Goal: Task Accomplishment & Management: Manage account settings

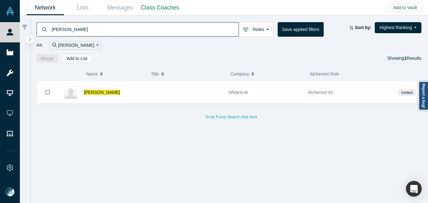
click at [100, 31] on input "[PERSON_NAME]" at bounding box center [145, 29] width 188 height 15
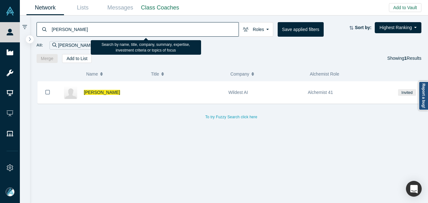
click at [100, 31] on input "[PERSON_NAME]" at bounding box center [145, 29] width 188 height 15
paste input "[PERSON_NAME]"
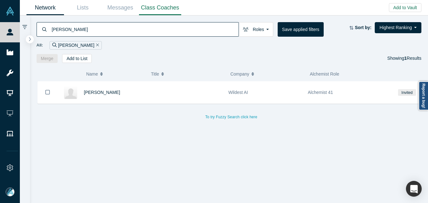
type input "[PERSON_NAME]"
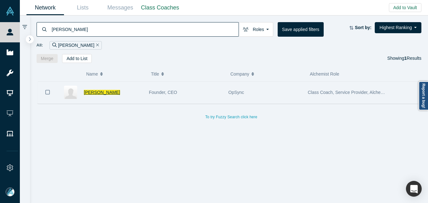
click at [100, 91] on span "[PERSON_NAME]" at bounding box center [102, 92] width 36 height 5
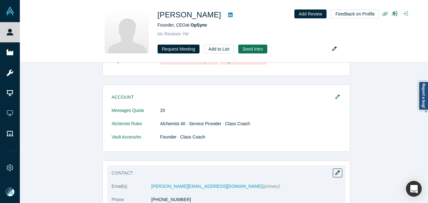
scroll to position [158, 0]
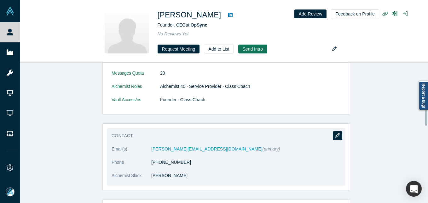
click at [336, 135] on icon "button" at bounding box center [338, 135] width 4 height 4
select select "US"
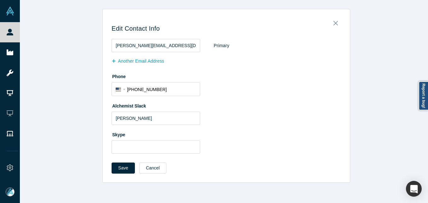
scroll to position [0, 0]
click at [137, 65] on button "Another Email Address" at bounding box center [141, 61] width 59 height 11
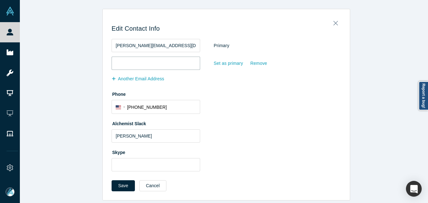
click at [140, 62] on input "email" at bounding box center [156, 62] width 89 height 13
paste input "[EMAIL_ADDRESS][DOMAIN_NAME]"
type input "[EMAIL_ADDRESS][DOMAIN_NAME]"
click at [119, 187] on button "Save" at bounding box center [123, 185] width 23 height 11
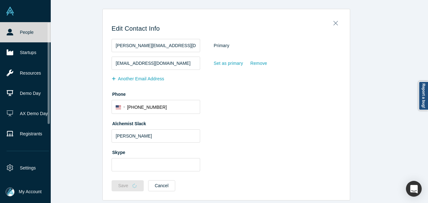
click at [21, 31] on link "People" at bounding box center [28, 32] width 56 height 20
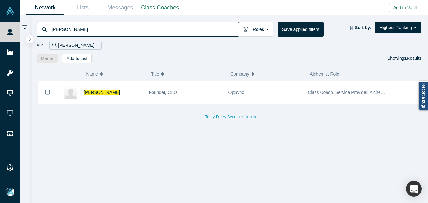
click at [98, 32] on input "[PERSON_NAME]" at bounding box center [145, 29] width 188 height 15
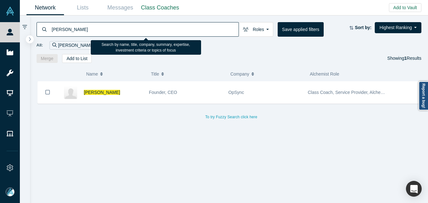
click at [98, 32] on input "[PERSON_NAME]" at bounding box center [145, 29] width 188 height 15
paste input "[PERSON_NAME]"
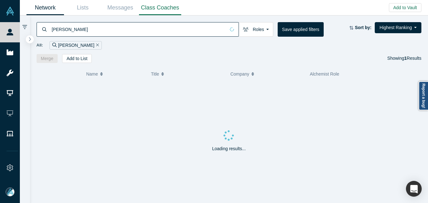
type input "[PERSON_NAME]"
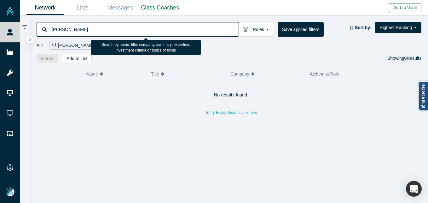
click at [409, 8] on button "Add to Vault" at bounding box center [405, 7] width 32 height 9
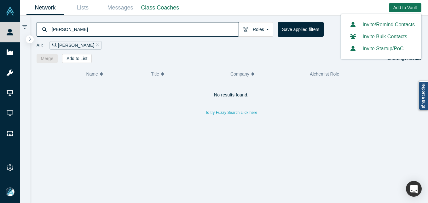
click at [382, 24] on link "Invite/Remind Contacts" at bounding box center [381, 24] width 67 height 5
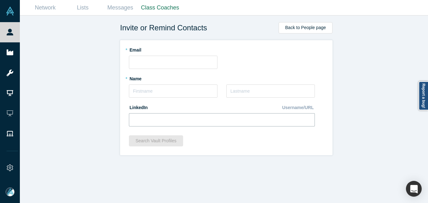
click at [161, 119] on input at bounding box center [222, 119] width 186 height 13
paste input "[URL][DOMAIN_NAME][PERSON_NAME]"
type input "[URL][DOMAIN_NAME][PERSON_NAME]"
click at [142, 93] on input "text" at bounding box center [173, 90] width 89 height 13
type input "[PERSON_NAME]"
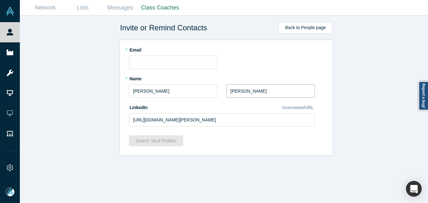
type input "[PERSON_NAME]"
click at [142, 60] on input "text" at bounding box center [173, 62] width 89 height 13
paste input "[PERSON_NAME][EMAIL_ADDRESS][DOMAIN_NAME]"
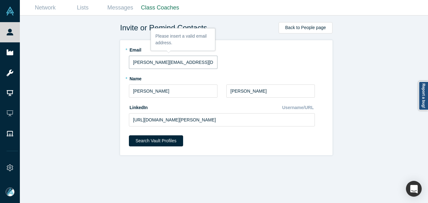
type input "[PERSON_NAME][EMAIL_ADDRESS][DOMAIN_NAME]"
drag, startPoint x: 67, startPoint y: 122, endPoint x: 144, endPoint y: 150, distance: 81.9
click at [69, 122] on div "Invite or Remind Contacts Back to People page * Email [PERSON_NAME][EMAIL_ADDRE…" at bounding box center [226, 111] width 413 height 192
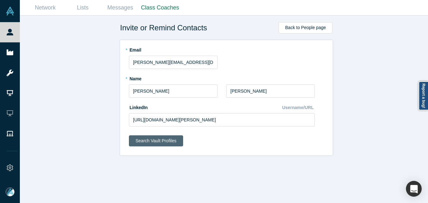
click at [145, 139] on button "Search Vault Profiles" at bounding box center [156, 140] width 54 height 11
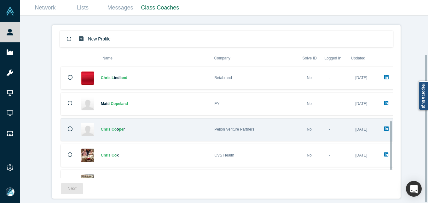
scroll to position [146, 0]
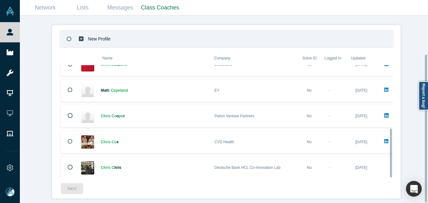
click at [126, 38] on div "New Profile" at bounding box center [104, 38] width 53 height 15
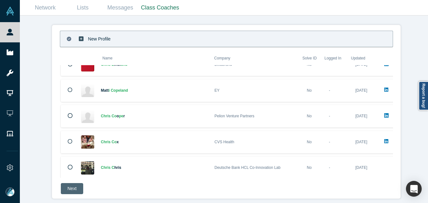
click at [68, 184] on button "Next" at bounding box center [72, 188] width 22 height 11
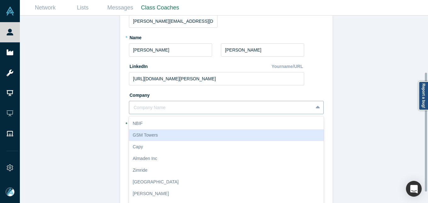
click at [164, 106] on div "10 results available. Use Up and Down to choose options, press Enter to select …" at bounding box center [226, 107] width 195 height 13
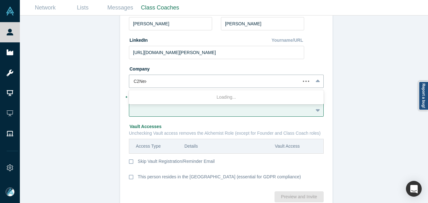
type input "C2Next"
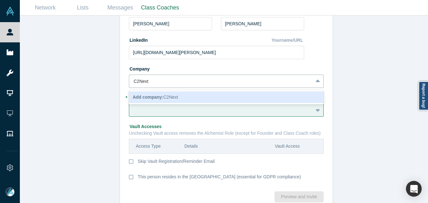
click at [153, 98] on b "Add company:" at bounding box center [148, 96] width 31 height 5
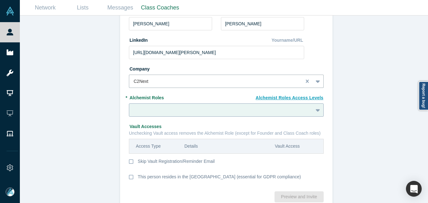
click at [168, 113] on div at bounding box center [226, 109] width 195 height 13
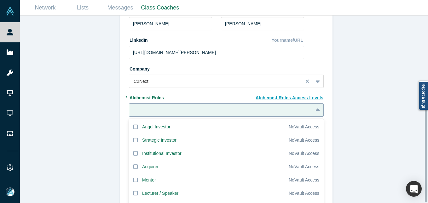
scroll to position [106, 0]
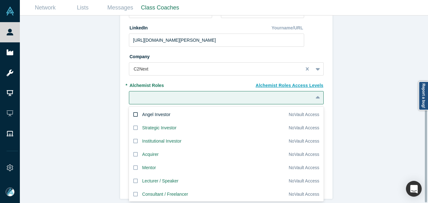
click at [142, 111] on div "Angel Investor" at bounding box center [156, 114] width 28 height 7
click at [0, 0] on input "Angel Investor" at bounding box center [0, 0] width 0 height 0
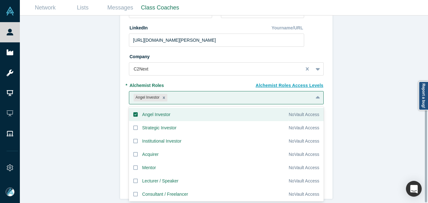
click at [78, 110] on div "Invite or Remind Contacts Back New Profile: [PERSON_NAME] * Email [PERSON_NAME]…" at bounding box center [226, 111] width 413 height 192
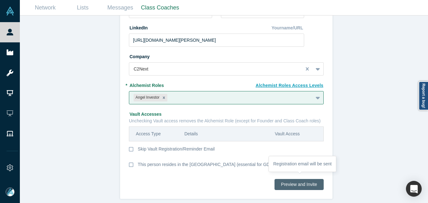
click at [309, 180] on button "Preview and Invite" at bounding box center [299, 184] width 49 height 11
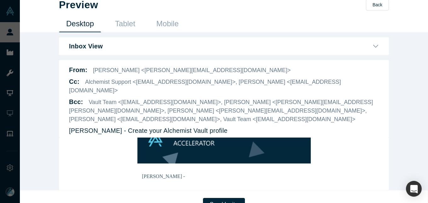
scroll to position [15, 0]
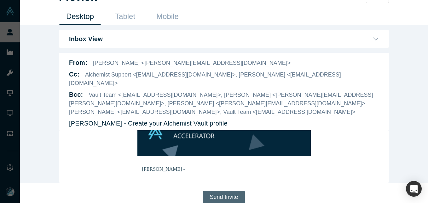
drag, startPoint x: 230, startPoint y: 188, endPoint x: 227, endPoint y: 191, distance: 4.0
click at [229, 190] on button "Send Invite" at bounding box center [224, 196] width 42 height 13
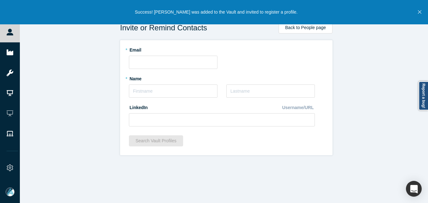
scroll to position [0, 0]
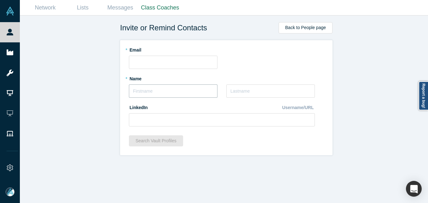
drag, startPoint x: 163, startPoint y: 95, endPoint x: 159, endPoint y: 93, distance: 4.5
click at [163, 95] on input "text" at bounding box center [173, 90] width 89 height 13
type input "[PERSON_NAME]"
click at [183, 122] on input at bounding box center [222, 119] width 186 height 13
paste input "[URL][DOMAIN_NAME]"
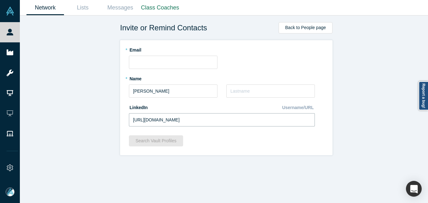
type input "[URL][DOMAIN_NAME]"
click at [139, 64] on input "text" at bounding box center [173, 62] width 89 height 13
paste input "[EMAIL_ADDRESS][DOMAIN_NAME]"
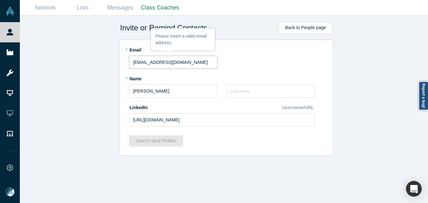
type input "[EMAIL_ADDRESS][DOMAIN_NAME]"
drag, startPoint x: 70, startPoint y: 87, endPoint x: 172, endPoint y: 184, distance: 140.5
click at [70, 86] on div "Invite or Remind Contacts Back to People page * Email [EMAIL_ADDRESS][DOMAIN_NA…" at bounding box center [226, 111] width 413 height 192
click at [248, 91] on input "text" at bounding box center [270, 90] width 89 height 13
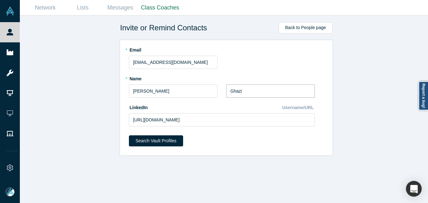
type input "Ghazi"
click at [157, 133] on form "* Email [EMAIL_ADDRESS][DOMAIN_NAME] * Name [PERSON_NAME] * Last Name Ghazi Lin…" at bounding box center [226, 97] width 195 height 106
click at [157, 141] on button "Search Vault Profiles" at bounding box center [156, 140] width 54 height 11
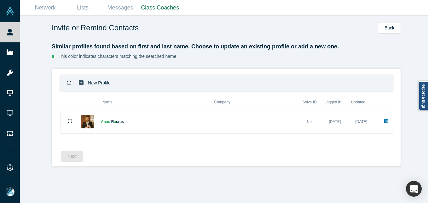
click at [146, 87] on div "New Profile" at bounding box center [226, 82] width 333 height 16
click at [77, 160] on button "Next" at bounding box center [72, 155] width 22 height 11
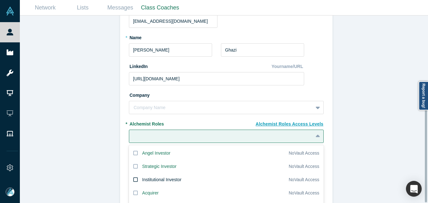
click at [196, 135] on div "20 results available. Use Up and Down to choose options, press Enter to select …" at bounding box center [226, 135] width 195 height 13
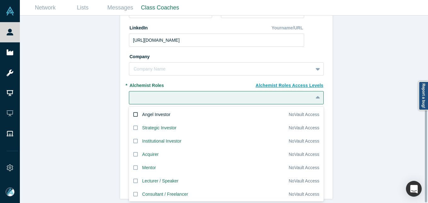
click at [147, 111] on div "Angel Investor" at bounding box center [156, 114] width 28 height 7
click at [0, 0] on input "Angel Investor" at bounding box center [0, 0] width 0 height 0
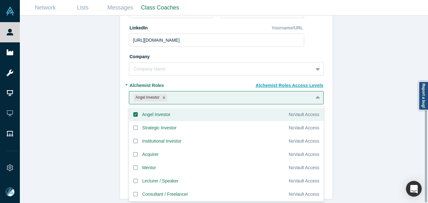
click at [73, 97] on div "Invite or Remind Contacts Back New Profile: [PERSON_NAME] * Email [EMAIL_ADDRES…" at bounding box center [226, 111] width 413 height 192
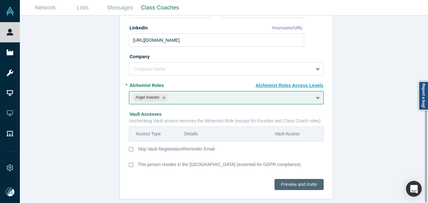
click at [308, 181] on button "Preview and Invite" at bounding box center [299, 184] width 49 height 11
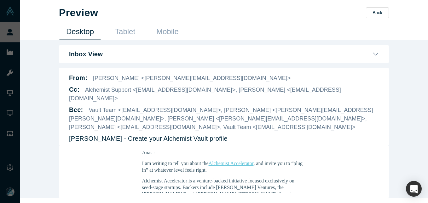
scroll to position [95, 0]
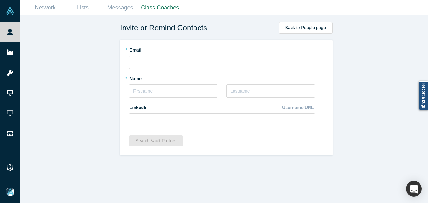
scroll to position [0, 0]
click at [183, 91] on input "text" at bounding box center [173, 90] width 89 height 13
paste input "[PERSON_NAME]"
drag, startPoint x: 138, startPoint y: 91, endPoint x: 158, endPoint y: 83, distance: 21.8
click at [138, 91] on input "[PERSON_NAME]" at bounding box center [173, 90] width 89 height 13
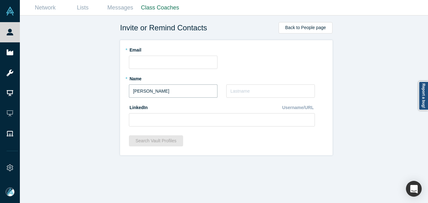
drag, startPoint x: 149, startPoint y: 92, endPoint x: 196, endPoint y: 85, distance: 46.8
click at [195, 91] on input "[PERSON_NAME]" at bounding box center [173, 90] width 89 height 13
type input "[PERSON_NAME]"
paste input "[PERSON_NAME]"
type input "[PERSON_NAME]"
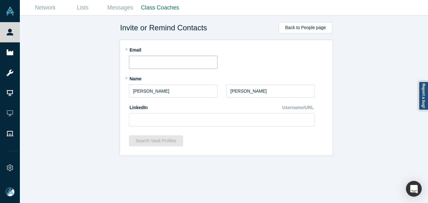
click at [152, 62] on input "text" at bounding box center [173, 62] width 89 height 13
paste input "[PERSON_NAME][EMAIL_ADDRESS][DOMAIN_NAME]"
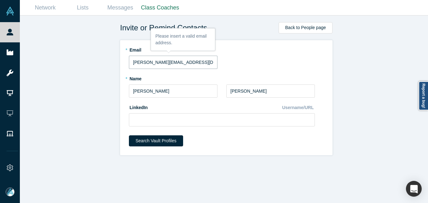
type input "[PERSON_NAME][EMAIL_ADDRESS][DOMAIN_NAME]"
click at [151, 137] on button "Search Vault Profiles" at bounding box center [156, 140] width 54 height 11
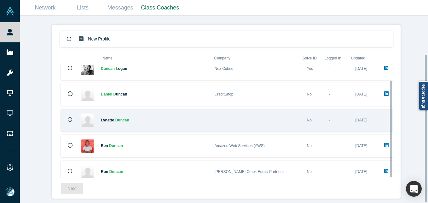
scroll to position [18, 0]
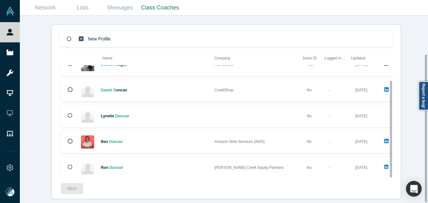
drag, startPoint x: 144, startPoint y: 31, endPoint x: 102, endPoint y: 68, distance: 56.1
click at [144, 31] on div "New Profile" at bounding box center [226, 39] width 333 height 16
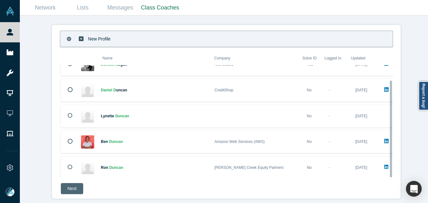
click at [63, 184] on button "Next" at bounding box center [72, 188] width 22 height 11
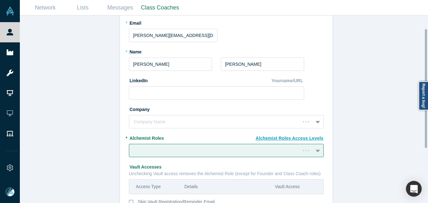
scroll to position [21, 0]
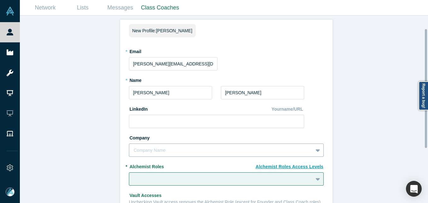
click at [168, 149] on div "Company Name" at bounding box center [226, 149] width 195 height 13
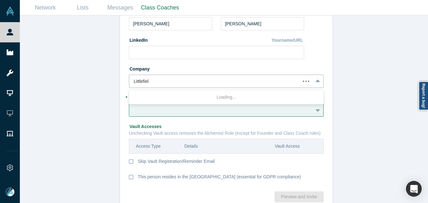
type input "[PERSON_NAME]"
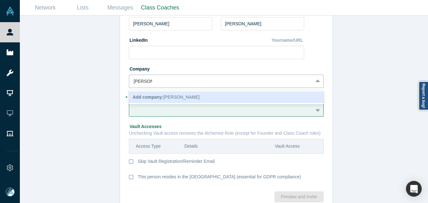
click at [154, 97] on b "Add company:" at bounding box center [148, 96] width 31 height 5
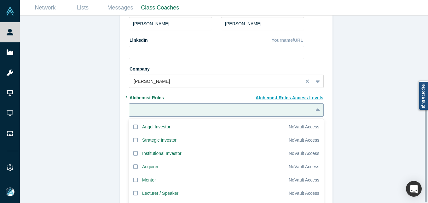
click at [153, 105] on div "20 results available. Use Up and Down to choose options, press Enter to select …" at bounding box center [226, 109] width 195 height 13
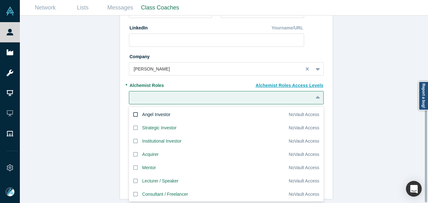
click at [149, 112] on div "Angel Investor" at bounding box center [156, 114] width 28 height 7
click at [0, 0] on input "Angel Investor" at bounding box center [0, 0] width 0 height 0
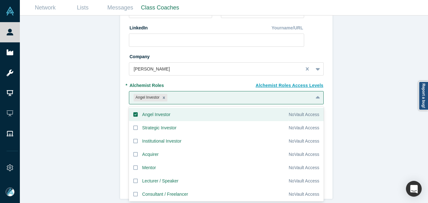
click at [85, 106] on div "Invite or Remind Contacts Back New Profile: [PERSON_NAME] * Email [PERSON_NAME]…" at bounding box center [226, 111] width 413 height 192
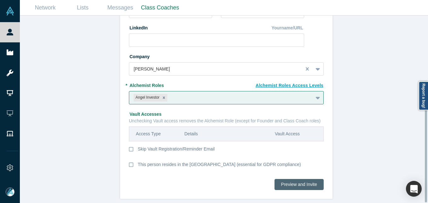
click at [308, 182] on button "Preview and Invite" at bounding box center [299, 184] width 49 height 11
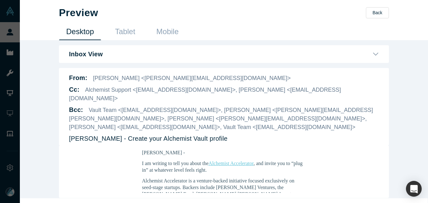
scroll to position [15, 0]
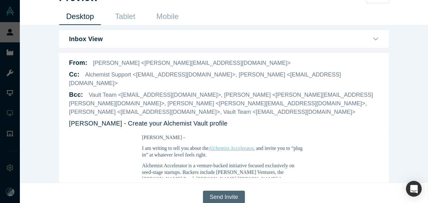
click at [229, 190] on button "Send Invite" at bounding box center [224, 196] width 42 height 13
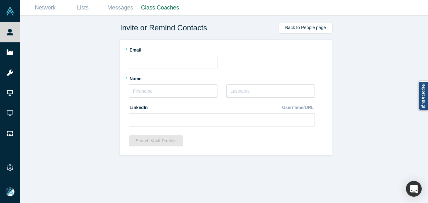
scroll to position [0, 0]
drag, startPoint x: 159, startPoint y: 93, endPoint x: 158, endPoint y: 81, distance: 11.7
click at [158, 93] on input "text" at bounding box center [173, 90] width 89 height 13
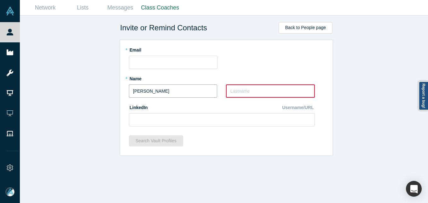
click at [150, 87] on input "[PERSON_NAME]" at bounding box center [173, 90] width 88 height 13
click at [97, 90] on div "Invite or Remind Contacts Back to People page * Email * Name [PERSON_NAME] * La…" at bounding box center [226, 111] width 413 height 192
type input "Kal"
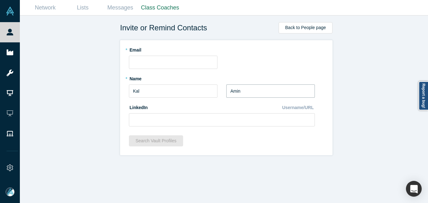
type input "Amin"
click at [139, 62] on input "text" at bounding box center [173, 62] width 89 height 13
paste input "[EMAIL_ADDRESS][DOMAIN_NAME]"
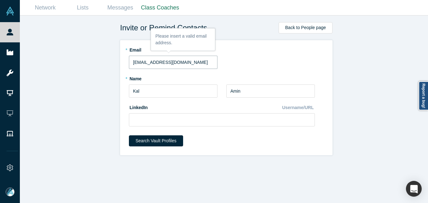
type input "[EMAIL_ADDRESS][DOMAIN_NAME]"
click at [86, 73] on div "Invite or Remind Contacts Back to People page * Email [EMAIL_ADDRESS][DOMAIN_NA…" at bounding box center [226, 111] width 413 height 192
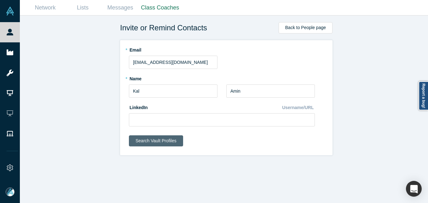
click at [137, 141] on button "Search Vault Profiles" at bounding box center [156, 140] width 54 height 11
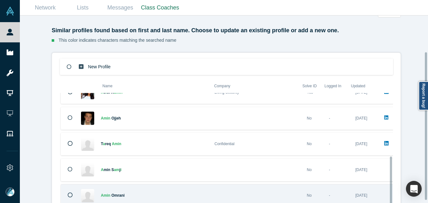
scroll to position [49, 0]
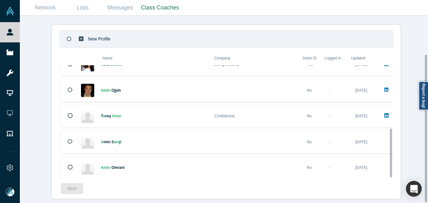
click at [105, 32] on p "New Profile" at bounding box center [99, 39] width 23 height 22
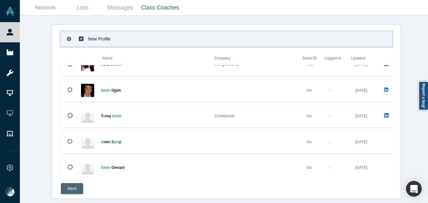
drag, startPoint x: 69, startPoint y: 183, endPoint x: 60, endPoint y: 125, distance: 59.0
click at [69, 183] on button "Next" at bounding box center [72, 188] width 22 height 11
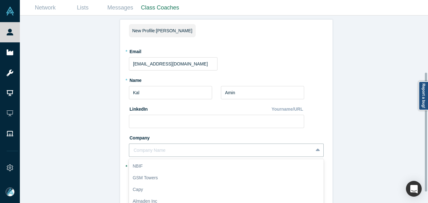
click at [165, 151] on div "10 results available. Use Up and Down to choose options, press Enter to select …" at bounding box center [226, 149] width 195 height 13
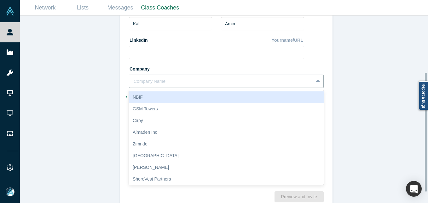
click at [106, 91] on div "Invite or Remind Contacts Back New Profile: [PERSON_NAME] * Email [EMAIL_ADDRES…" at bounding box center [226, 111] width 413 height 192
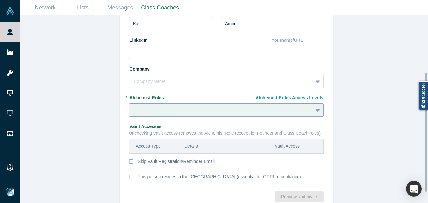
click at [150, 112] on div at bounding box center [226, 109] width 195 height 13
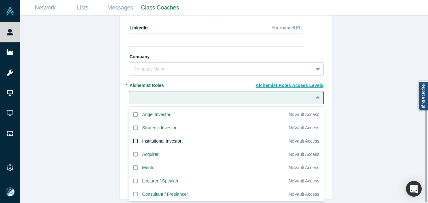
click at [143, 138] on div "Institutional Investor" at bounding box center [161, 141] width 39 height 7
click at [0, 0] on input "Institutional Investor" at bounding box center [0, 0] width 0 height 0
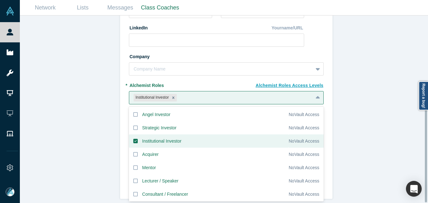
click at [87, 125] on div "Invite or Remind Contacts Back New Profile: [PERSON_NAME] * Email [EMAIL_ADDRES…" at bounding box center [226, 111] width 413 height 192
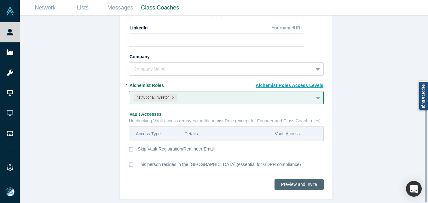
click at [304, 179] on button "Preview and Invite" at bounding box center [299, 184] width 49 height 11
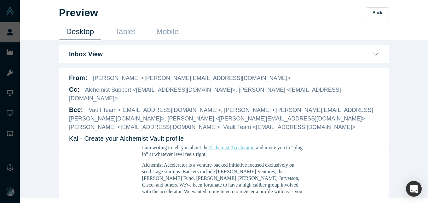
scroll to position [95, 0]
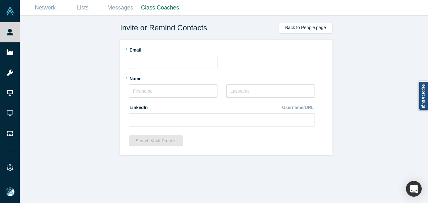
scroll to position [0, 0]
click at [175, 92] on input "text" at bounding box center [173, 90] width 89 height 13
paste input "[PERSON_NAME]"
click at [135, 91] on input "[PERSON_NAME]" at bounding box center [173, 90] width 89 height 13
drag, startPoint x: 143, startPoint y: 91, endPoint x: 182, endPoint y: 83, distance: 40.6
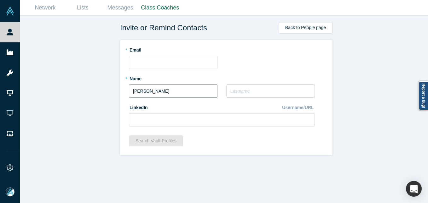
click at [188, 91] on input "[PERSON_NAME]" at bounding box center [173, 90] width 89 height 13
type input "[PERSON_NAME]"
paste input "[PERSON_NAME]"
type input "[PERSON_NAME]"
click at [164, 59] on input "text" at bounding box center [173, 62] width 89 height 13
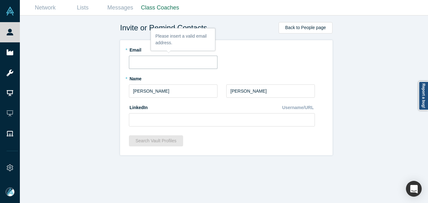
paste input "[EMAIL_ADDRESS][DOMAIN_NAME]"
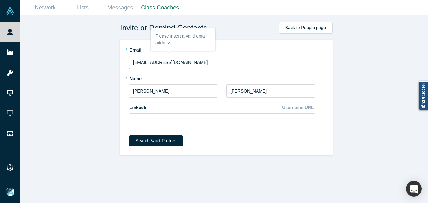
type input "[EMAIL_ADDRESS][DOMAIN_NAME]"
click at [86, 69] on div "Invite or Remind Contacts Back to People page * [PERSON_NAME] [PERSON_NAME][EMA…" at bounding box center [226, 111] width 413 height 192
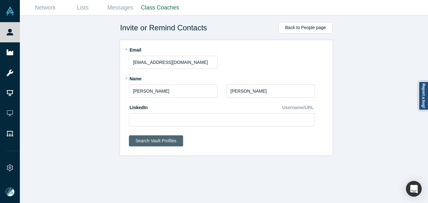
click at [172, 140] on button "Search Vault Profiles" at bounding box center [156, 140] width 54 height 11
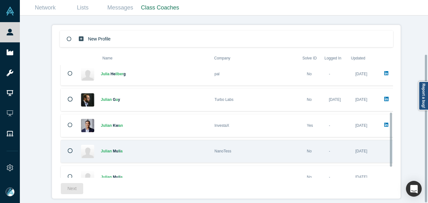
scroll to position [120, 0]
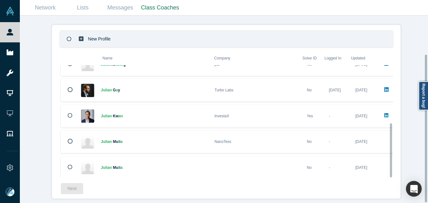
click at [124, 31] on div "New Profile" at bounding box center [103, 38] width 50 height 15
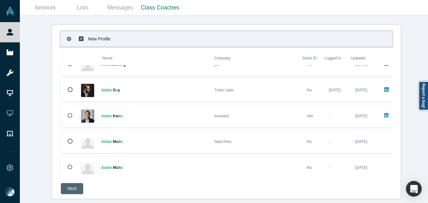
click at [67, 183] on button "Next" at bounding box center [72, 188] width 22 height 11
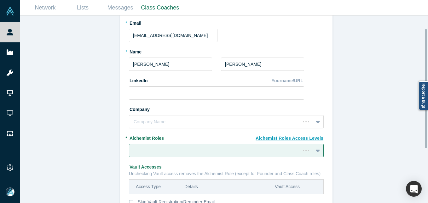
scroll to position [21, 0]
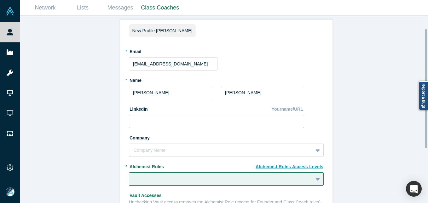
click at [150, 118] on input at bounding box center [216, 120] width 175 height 13
paste input "[URL][DOMAIN_NAME][PERSON_NAME]"
type input "[URL][DOMAIN_NAME][PERSON_NAME]"
click at [145, 145] on div "Company Name" at bounding box center [226, 149] width 195 height 13
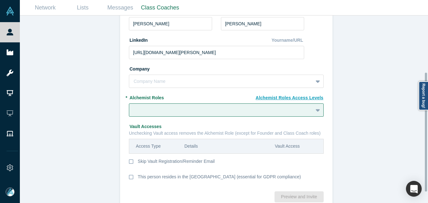
click at [84, 98] on div "Invite or Remind Contacts Back New Profile: [PERSON_NAME] * Email [EMAIL_ADDRES…" at bounding box center [226, 111] width 413 height 192
click at [163, 112] on div at bounding box center [226, 109] width 195 height 13
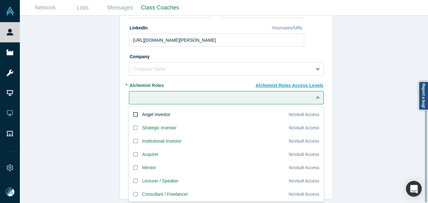
click at [146, 111] on div "Angel Investor" at bounding box center [156, 114] width 28 height 7
click at [0, 0] on input "Angel Investor" at bounding box center [0, 0] width 0 height 0
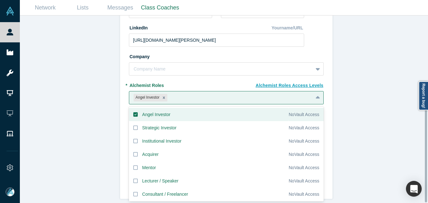
click at [73, 109] on div "Invite or Remind Contacts Back New Profile: [PERSON_NAME] * Email [EMAIL_ADDRES…" at bounding box center [226, 111] width 413 height 192
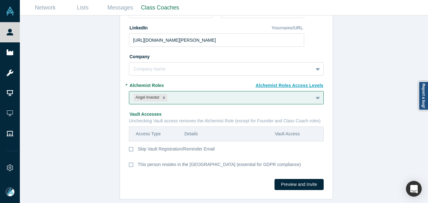
click at [379, 105] on div "Invite or Remind Contacts Back New Profile: [PERSON_NAME] * Email [EMAIL_ADDRES…" at bounding box center [226, 111] width 413 height 192
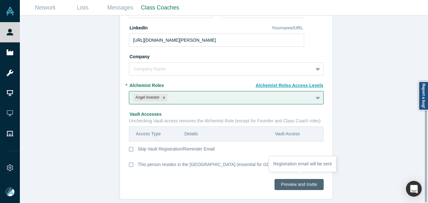
click at [303, 182] on button "Preview and Invite" at bounding box center [299, 184] width 49 height 11
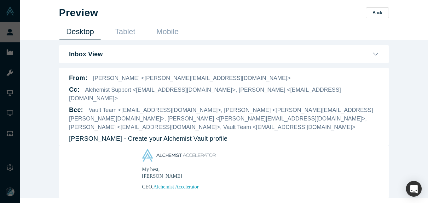
scroll to position [15, 0]
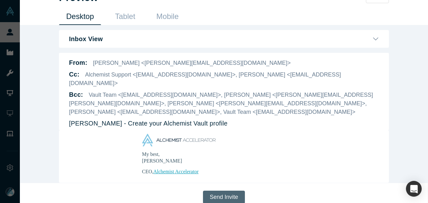
click at [233, 190] on button "Send Invite" at bounding box center [224, 196] width 42 height 13
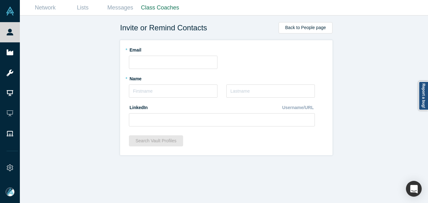
scroll to position [0, 0]
click at [154, 88] on input "text" at bounding box center [173, 90] width 89 height 13
type input "Norm"
type input "Page"
click at [146, 60] on input "text" at bounding box center [173, 62] width 89 height 13
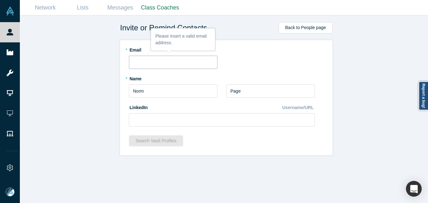
paste input "[DOMAIN_NAME][EMAIL_ADDRESS][DOMAIN_NAME]"
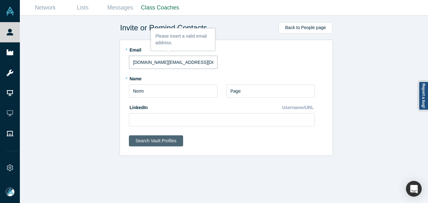
type input "[DOMAIN_NAME][EMAIL_ADDRESS][DOMAIN_NAME]"
click at [152, 142] on button "Search Vault Profiles" at bounding box center [156, 140] width 54 height 11
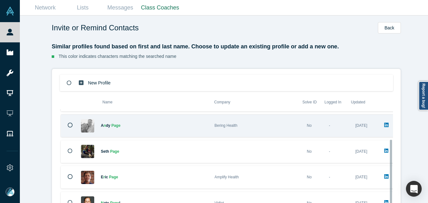
scroll to position [43, 0]
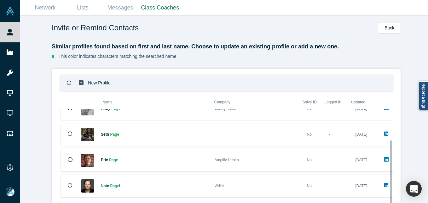
click at [147, 82] on div "New Profile" at bounding box center [226, 82] width 333 height 16
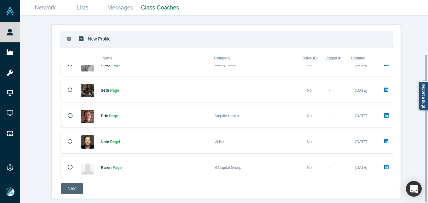
click at [65, 186] on button "Next" at bounding box center [72, 188] width 22 height 11
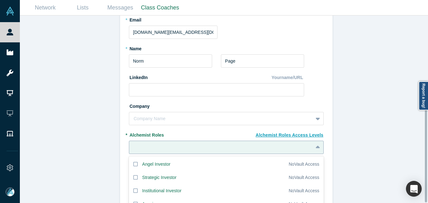
click at [172, 150] on div "20 results available. Use Up and Down to choose options, press Enter to select …" at bounding box center [226, 146] width 195 height 13
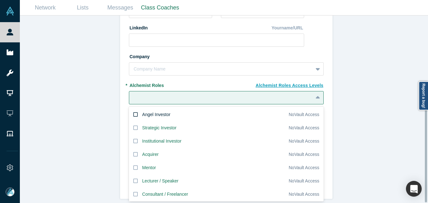
click at [150, 111] on div "Angel Investor" at bounding box center [156, 114] width 28 height 7
click at [0, 0] on input "Angel Investor" at bounding box center [0, 0] width 0 height 0
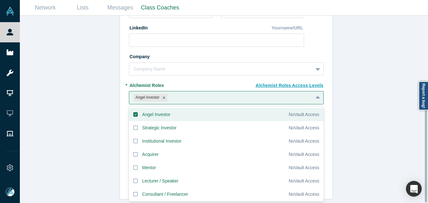
click at [67, 106] on div "Invite or Remind Contacts Back New Profile: [PERSON_NAME] * Email [DOMAIN_NAME]…" at bounding box center [226, 111] width 413 height 192
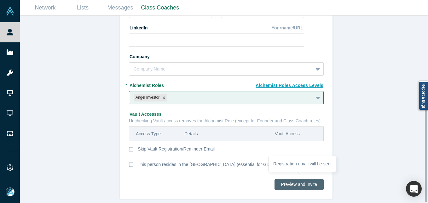
click at [301, 179] on button "Preview and Invite" at bounding box center [299, 184] width 49 height 11
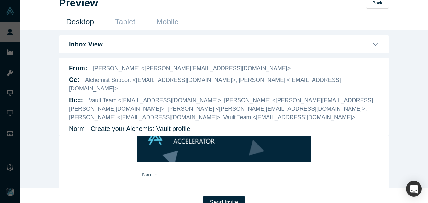
scroll to position [15, 0]
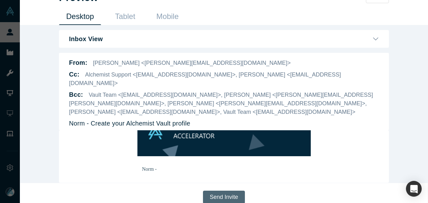
click at [232, 190] on button "Send Invite" at bounding box center [224, 196] width 42 height 13
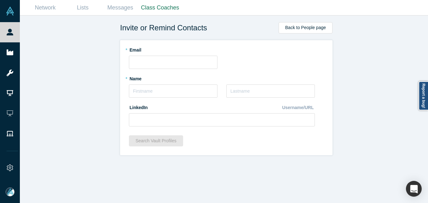
scroll to position [0, 0]
click at [160, 91] on input "text" at bounding box center [173, 90] width 89 height 13
paste input "[PERSON_NAME]"
click at [141, 91] on input "[PERSON_NAME]" at bounding box center [173, 90] width 89 height 13
click at [149, 88] on input "[PERSON_NAME]" at bounding box center [173, 90] width 89 height 13
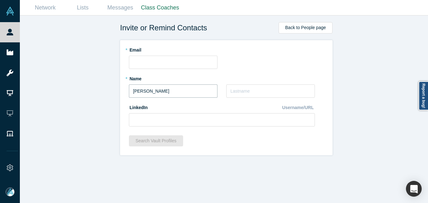
click at [192, 91] on input "[PERSON_NAME]" at bounding box center [173, 90] width 89 height 13
type input "[PERSON_NAME]"
click at [160, 59] on input "text" at bounding box center [173, 62] width 89 height 13
paste input "[PERSON_NAME][EMAIL_ADDRESS][DOMAIN_NAME]"
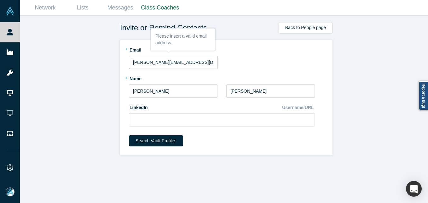
type input "[PERSON_NAME][EMAIL_ADDRESS][DOMAIN_NAME]"
drag, startPoint x: 102, startPoint y: 75, endPoint x: 163, endPoint y: 43, distance: 69.0
click at [103, 73] on div "Invite or Remind Contacts Back to People page * Email [PERSON_NAME][EMAIL_ADDRE…" at bounding box center [226, 111] width 413 height 192
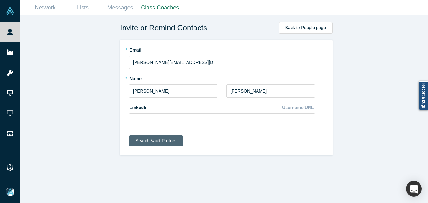
click at [157, 138] on button "Search Vault Profiles" at bounding box center [156, 140] width 54 height 11
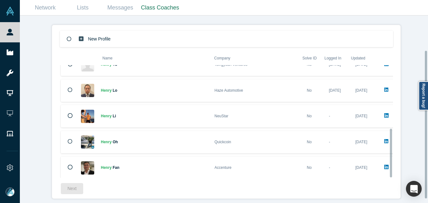
scroll to position [49, 0]
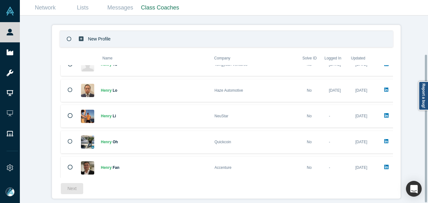
click at [111, 35] on div "New Profile" at bounding box center [103, 38] width 50 height 15
click at [62, 187] on button "Next" at bounding box center [72, 188] width 22 height 11
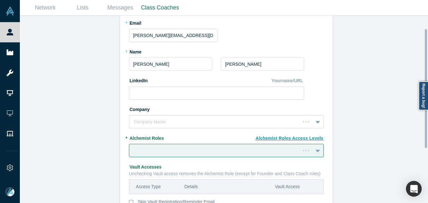
scroll to position [21, 0]
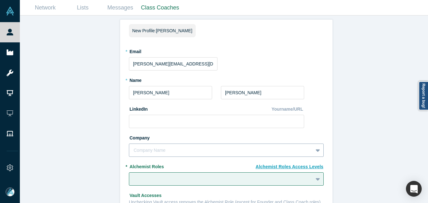
click at [161, 154] on div "Company Name" at bounding box center [226, 149] width 195 height 13
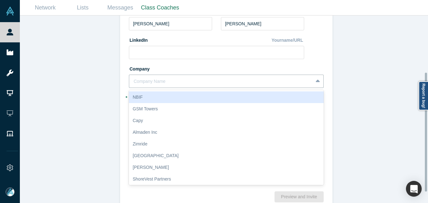
click at [65, 84] on div "Invite or Remind Contacts Back New Profile: [PERSON_NAME] * Email [PERSON_NAME]…" at bounding box center [226, 111] width 413 height 192
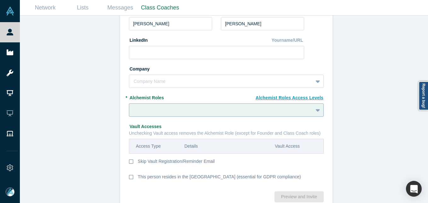
click at [170, 111] on div at bounding box center [226, 109] width 195 height 13
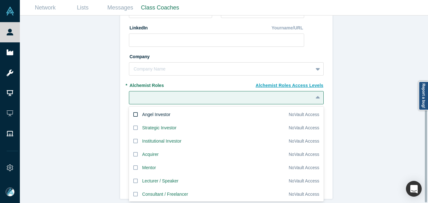
click at [156, 111] on div "Angel Investor" at bounding box center [156, 114] width 28 height 7
click at [0, 0] on input "Angel Investor" at bounding box center [0, 0] width 0 height 0
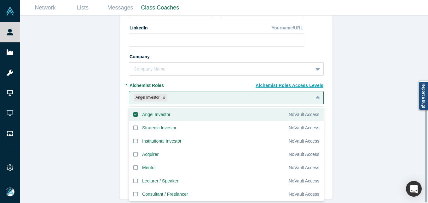
click at [356, 90] on div "Invite or Remind Contacts Back New Profile: [PERSON_NAME] * Email [PERSON_NAME]…" at bounding box center [226, 111] width 413 height 192
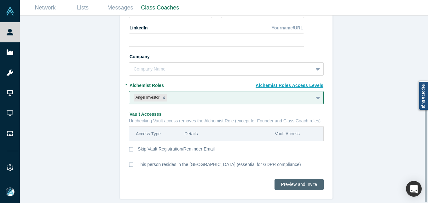
click at [292, 179] on button "Preview and Invite" at bounding box center [299, 184] width 49 height 11
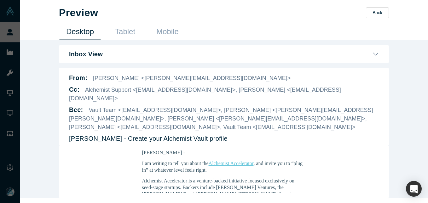
scroll to position [15, 0]
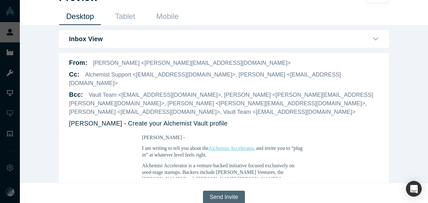
click at [218, 190] on button "Send Invite" at bounding box center [224, 196] width 42 height 13
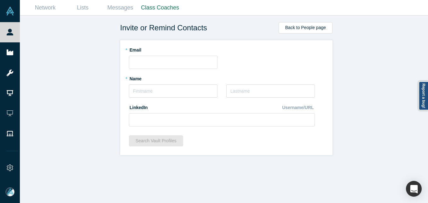
scroll to position [0, 0]
click at [156, 92] on input "text" at bounding box center [173, 90] width 89 height 13
paste input "[PERSON_NAME]"
drag, startPoint x: 136, startPoint y: 92, endPoint x: 153, endPoint y: 80, distance: 20.2
click at [136, 91] on input "[PERSON_NAME]" at bounding box center [173, 90] width 89 height 13
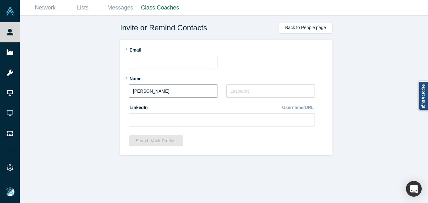
drag, startPoint x: 143, startPoint y: 91, endPoint x: 213, endPoint y: 94, distance: 70.1
click at [213, 94] on input "[PERSON_NAME]" at bounding box center [173, 90] width 89 height 13
type input "[PERSON_NAME]"
paste input "[PERSON_NAME]"
type input "[PERSON_NAME]"
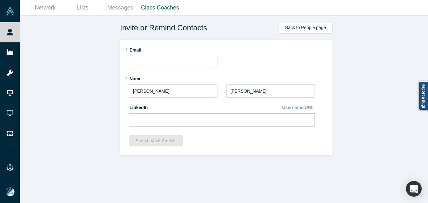
click at [159, 123] on input at bounding box center [222, 119] width 186 height 13
paste input "[URL][DOMAIN_NAME]"
type input "[URL][DOMAIN_NAME]"
drag, startPoint x: 94, startPoint y: 109, endPoint x: 88, endPoint y: 66, distance: 43.2
click at [94, 108] on div "Invite or Remind Contacts Back to People page * Email * Name [PERSON_NAME] * La…" at bounding box center [226, 111] width 413 height 192
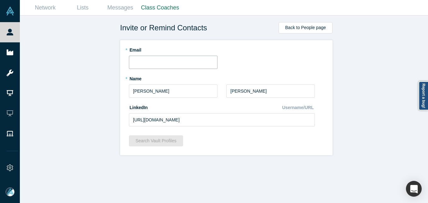
click at [156, 62] on input "text" at bounding box center [173, 62] width 89 height 13
paste input "[EMAIL_ADDRESS][DOMAIN_NAME]"
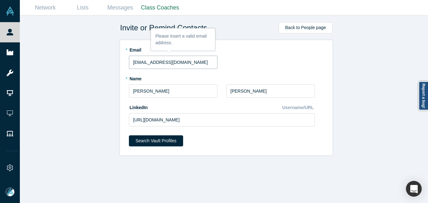
type input "[EMAIL_ADDRESS][DOMAIN_NAME]"
click at [76, 80] on div "Invite or Remind Contacts Back to People page * Email [EMAIL_ADDRESS][DOMAIN_NA…" at bounding box center [226, 111] width 413 height 192
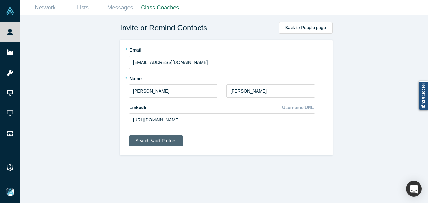
click at [144, 140] on button "Search Vault Profiles" at bounding box center [156, 140] width 54 height 11
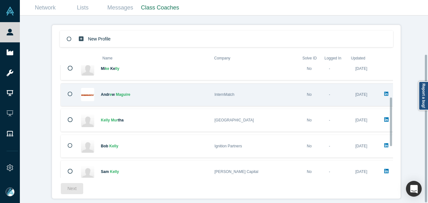
scroll to position [146, 0]
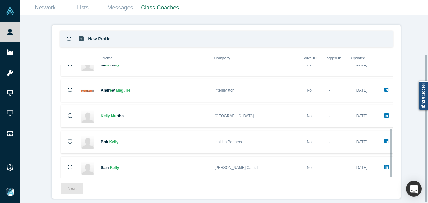
click at [129, 33] on div "New Profile" at bounding box center [226, 39] width 333 height 16
click at [70, 185] on button "Next" at bounding box center [72, 188] width 22 height 11
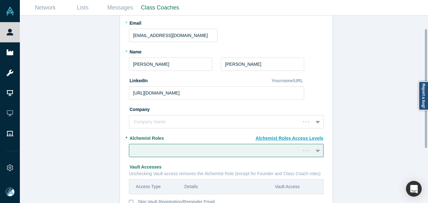
scroll to position [21, 0]
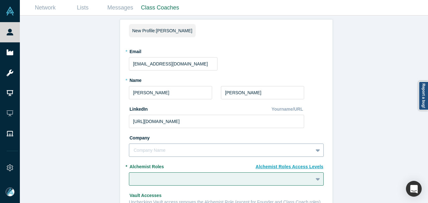
click at [165, 154] on div "Company Name" at bounding box center [226, 149] width 195 height 13
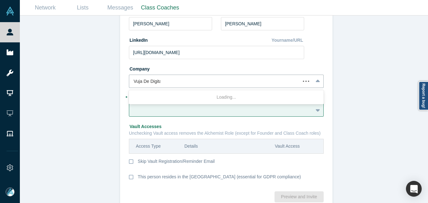
type input "Vuja De Digital"
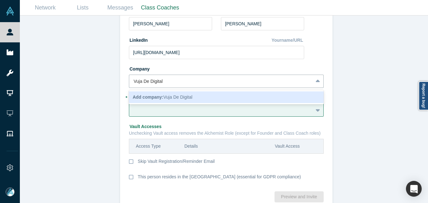
click at [171, 95] on span "Add company: Vuja De Digital" at bounding box center [163, 96] width 60 height 5
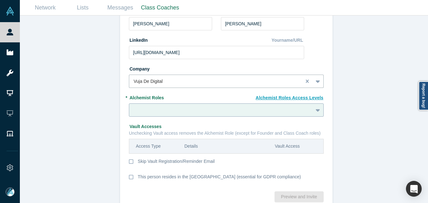
click at [186, 108] on div at bounding box center [226, 109] width 195 height 13
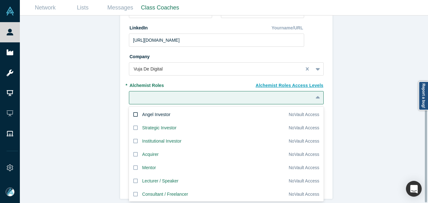
click at [161, 111] on div "Angel Investor" at bounding box center [156, 114] width 28 height 7
click at [0, 0] on input "Angel Investor" at bounding box center [0, 0] width 0 height 0
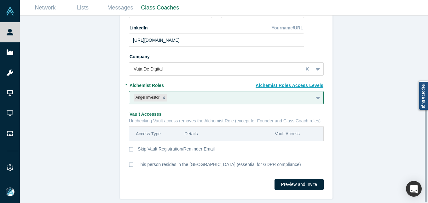
click at [80, 104] on div "Invite or Remind Contacts Back New Profile: [PERSON_NAME] * Email [EMAIL_ADDRES…" at bounding box center [226, 111] width 413 height 192
click at [370, 130] on div "Invite or Remind Contacts Back New Profile: [PERSON_NAME] * Email [EMAIL_ADDRES…" at bounding box center [226, 111] width 413 height 192
click at [297, 180] on button "Preview and Invite" at bounding box center [299, 184] width 49 height 11
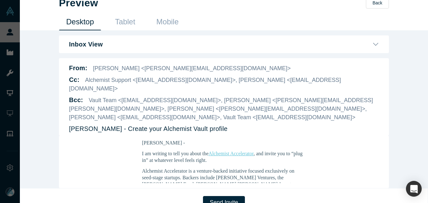
scroll to position [15, 0]
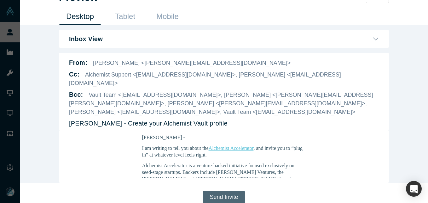
click at [233, 190] on button "Send Invite" at bounding box center [224, 196] width 42 height 13
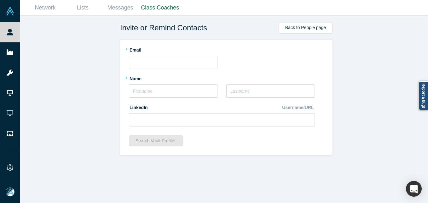
scroll to position [0, 0]
click at [246, 91] on input "text" at bounding box center [270, 90] width 89 height 13
paste input "Juneau"
type input "Juneau"
click at [139, 87] on input "text" at bounding box center [173, 90] width 89 height 13
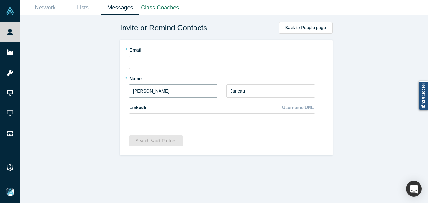
type input "[PERSON_NAME]"
drag, startPoint x: 153, startPoint y: 61, endPoint x: 166, endPoint y: 54, distance: 14.8
click at [153, 61] on input "text" at bounding box center [173, 62] width 89 height 13
paste input "[EMAIL_ADDRESS][DOMAIN_NAME]"
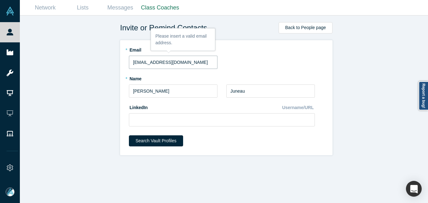
type input "[EMAIL_ADDRESS][DOMAIN_NAME]"
click at [153, 124] on input at bounding box center [222, 119] width 186 height 13
paste input "[URL][DOMAIN_NAME]"
type input "[URL][DOMAIN_NAME]"
click at [147, 135] on form "* Email [EMAIL_ADDRESS][DOMAIN_NAME] * Name [PERSON_NAME] * Last Name [PERSON_N…" at bounding box center [226, 97] width 195 height 106
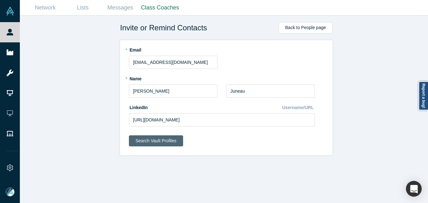
click at [153, 142] on button "Search Vault Profiles" at bounding box center [156, 140] width 54 height 11
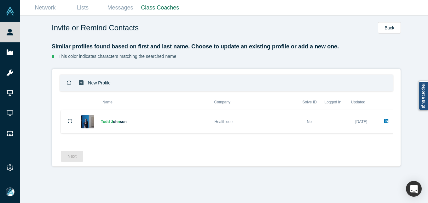
click at [82, 79] on div "New Profile" at bounding box center [103, 82] width 50 height 15
click at [73, 156] on button "Next" at bounding box center [72, 155] width 22 height 11
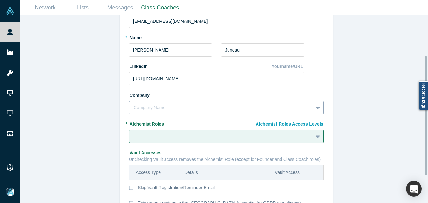
click at [152, 104] on div "Company Name" at bounding box center [226, 107] width 195 height 13
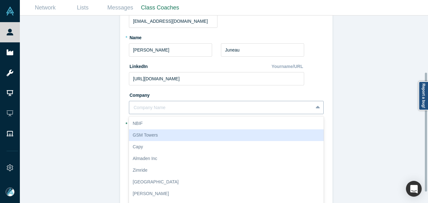
scroll to position [89, 0]
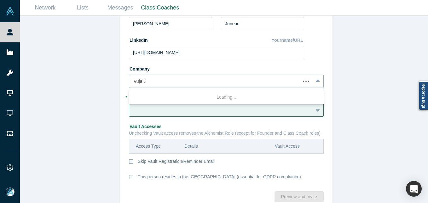
type input "Vuja De"
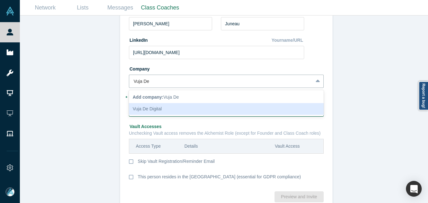
click at [156, 106] on div "Vuja De Digital" at bounding box center [226, 109] width 195 height 12
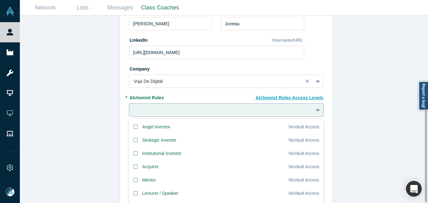
click at [148, 110] on div "20 results available. Use Up and Down to choose options, press Enter to select …" at bounding box center [226, 109] width 195 height 13
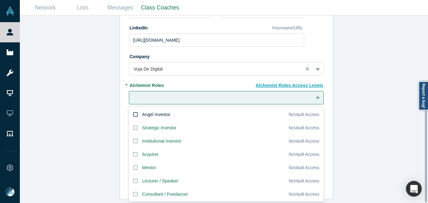
click at [155, 111] on div "Angel Investor" at bounding box center [156, 114] width 28 height 7
click at [0, 0] on input "Angel Investor" at bounding box center [0, 0] width 0 height 0
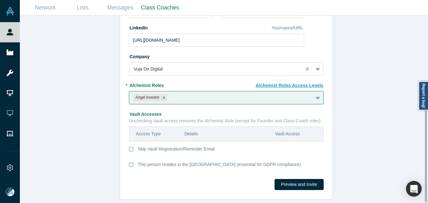
click at [81, 104] on div "Invite or Remind Contacts Back New Profile: [PERSON_NAME] * Email [EMAIL_ADDRES…" at bounding box center [226, 111] width 413 height 192
click at [308, 179] on button "Preview and Invite" at bounding box center [299, 184] width 49 height 11
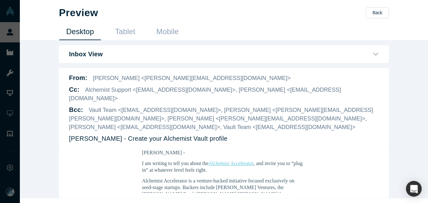
scroll to position [15, 0]
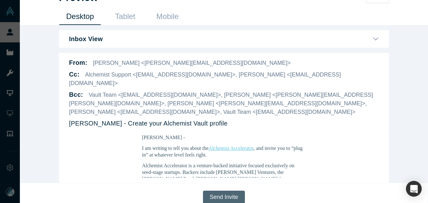
click at [208, 190] on button "Send Invite" at bounding box center [224, 196] width 42 height 13
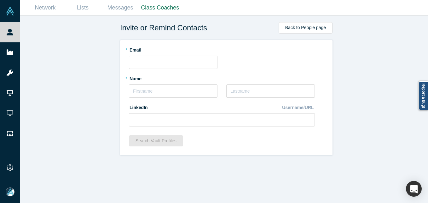
scroll to position [0, 0]
click at [144, 64] on input "text" at bounding box center [173, 62] width 89 height 13
paste input "[PERSON_NAME][EMAIL_ADDRESS][DOMAIN_NAME]"
type input "[PERSON_NAME][EMAIL_ADDRESS][DOMAIN_NAME]"
click at [156, 86] on input "text" at bounding box center [173, 90] width 89 height 13
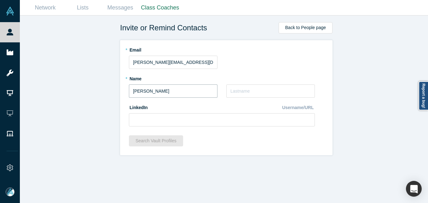
type input "[PERSON_NAME]"
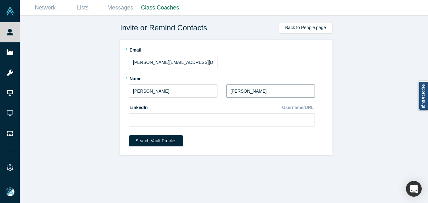
type input "[PERSON_NAME]"
click at [144, 139] on button "Search Vault Profiles" at bounding box center [156, 140] width 54 height 11
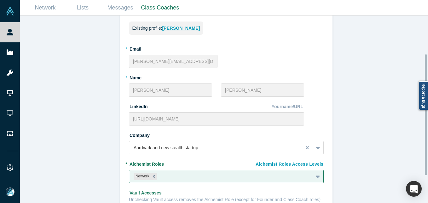
scroll to position [63, 0]
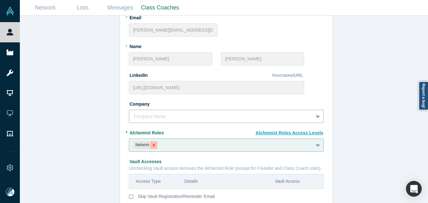
click at [153, 145] on icon "Remove Network" at bounding box center [154, 145] width 4 height 4
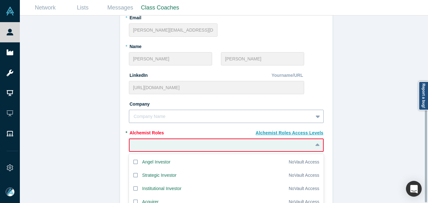
click at [167, 146] on div "20 results available. Use Up and Down to choose options, press Enter to select …" at bounding box center [226, 144] width 195 height 13
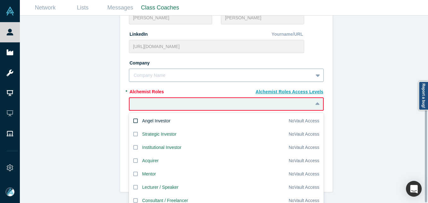
click at [161, 117] on div "Angel Investor" at bounding box center [156, 120] width 28 height 7
click at [0, 0] on input "Angel Investor" at bounding box center [0, 0] width 0 height 0
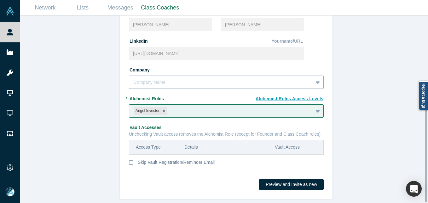
click at [90, 123] on div "Invite or Remind Contacts Back Existing profile: [PERSON_NAME] * Email [PERSON_…" at bounding box center [226, 111] width 413 height 192
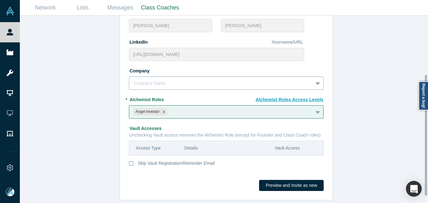
scroll to position [102, 0]
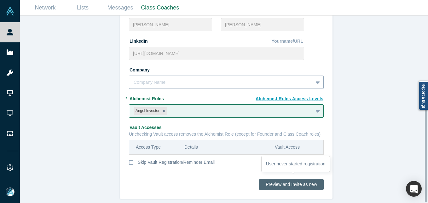
drag, startPoint x: 269, startPoint y: 179, endPoint x: 273, endPoint y: 179, distance: 3.9
click at [270, 179] on button "Preview and Invite as new" at bounding box center [291, 184] width 65 height 11
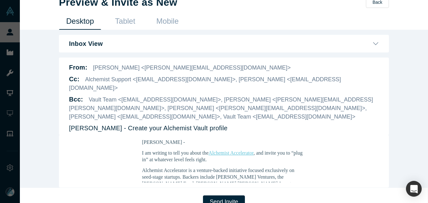
scroll to position [15, 0]
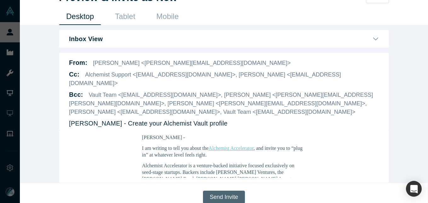
click at [232, 191] on button "Send Invite" at bounding box center [224, 196] width 42 height 13
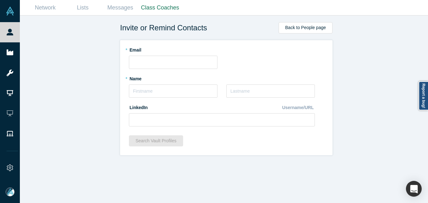
scroll to position [0, 0]
click at [153, 91] on input "text" at bounding box center [173, 90] width 89 height 13
paste input "[PERSON_NAME]"
click at [134, 89] on input "[PERSON_NAME]" at bounding box center [173, 90] width 89 height 13
drag, startPoint x: 139, startPoint y: 90, endPoint x: 179, endPoint y: 73, distance: 43.1
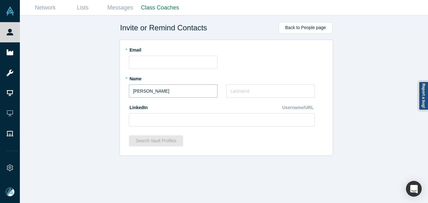
click at [186, 92] on input "[PERSON_NAME]" at bounding box center [173, 90] width 89 height 13
type input "Bill"
paste input "[PERSON_NAME]"
type input "[PERSON_NAME]"
click at [141, 64] on input "text" at bounding box center [173, 62] width 89 height 13
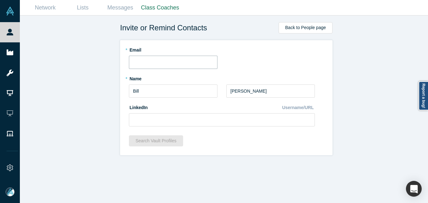
paste input "[EMAIL_ADDRESS][DOMAIN_NAME]"
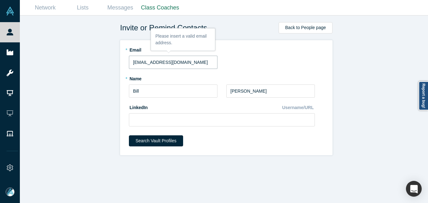
type input "[EMAIL_ADDRESS][DOMAIN_NAME]"
click at [82, 72] on div "Invite or Remind Contacts Back to People page * Email [EMAIL_ADDRESS][DOMAIN_NA…" at bounding box center [226, 111] width 413 height 192
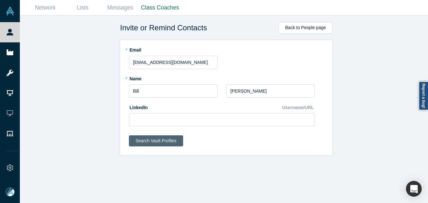
click at [144, 140] on button "Search Vault Profiles" at bounding box center [156, 140] width 54 height 11
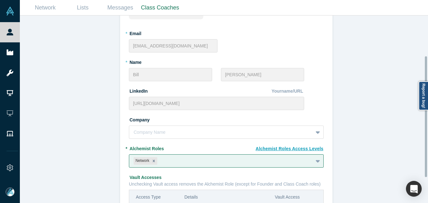
scroll to position [63, 0]
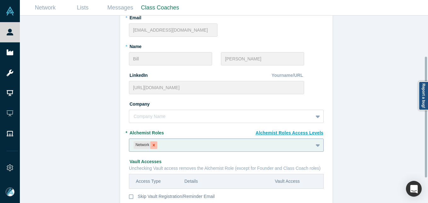
click at [152, 144] on icon "Remove Network" at bounding box center [154, 145] width 4 height 4
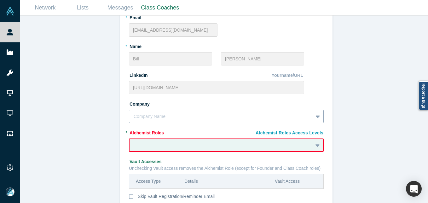
scroll to position [98, 0]
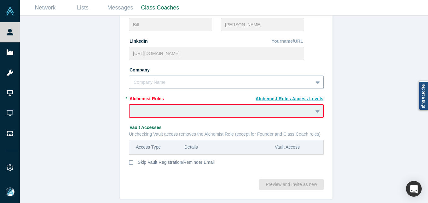
click at [185, 89] on div "Company Name" at bounding box center [226, 81] width 195 height 13
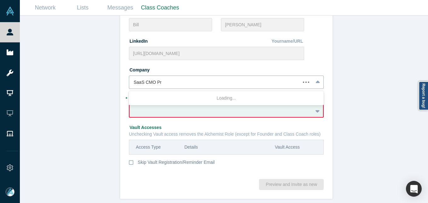
type input "SaaS CMO Pro"
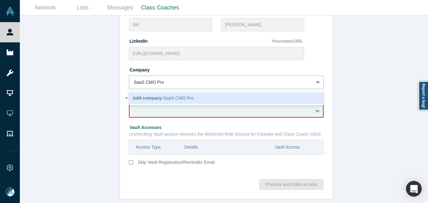
click at [150, 98] on b "Add company:" at bounding box center [148, 97] width 31 height 5
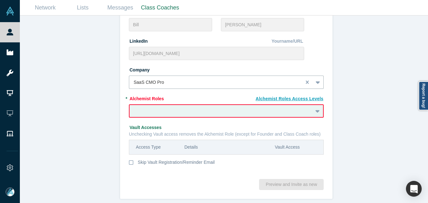
click at [145, 107] on fieldset "Existing profile: [PERSON_NAME] * Email [EMAIL_ADDRESS][DOMAIN_NAME] * Name [PE…" at bounding box center [226, 60] width 195 height 227
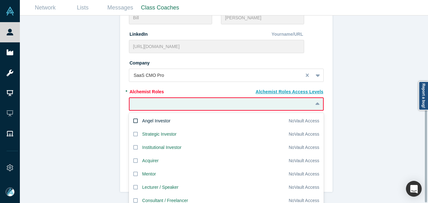
click at [154, 117] on div "Angel Investor" at bounding box center [156, 120] width 28 height 7
click at [0, 0] on input "Angel Investor" at bounding box center [0, 0] width 0 height 0
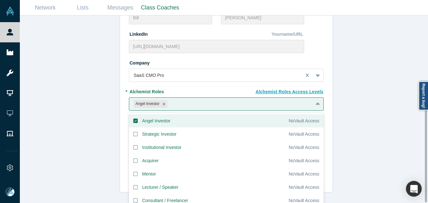
click at [70, 106] on div "Invite or Remind Contacts Back Existing profile: [PERSON_NAME] * Email [EMAIL_A…" at bounding box center [226, 111] width 413 height 192
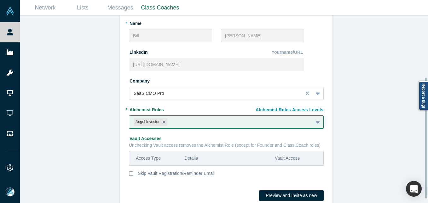
scroll to position [102, 0]
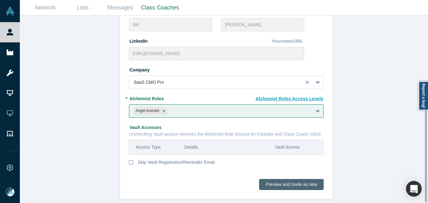
click at [294, 181] on button "Preview and Invite as new" at bounding box center [291, 184] width 65 height 11
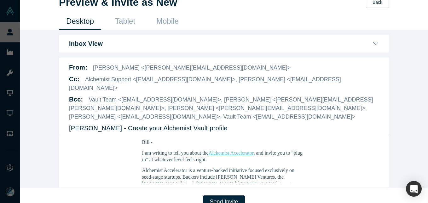
scroll to position [15, 0]
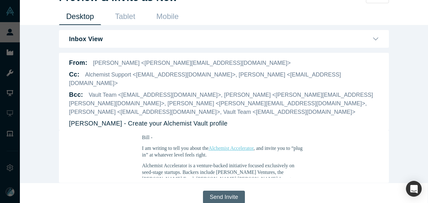
click at [226, 190] on button "Send Invite" at bounding box center [224, 196] width 42 height 13
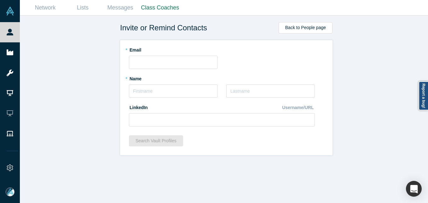
scroll to position [0, 0]
click at [151, 67] on input "text" at bounding box center [173, 62] width 89 height 13
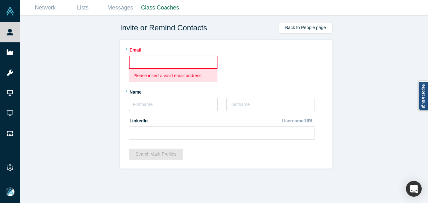
click at [150, 90] on div "* Name" at bounding box center [173, 98] width 89 height 24
click at [146, 104] on input "text" at bounding box center [173, 103] width 89 height 13
click at [145, 105] on input "text" at bounding box center [173, 103] width 89 height 13
paste input "[PERSON_NAME]"
drag, startPoint x: 135, startPoint y: 106, endPoint x: 140, endPoint y: 105, distance: 5.4
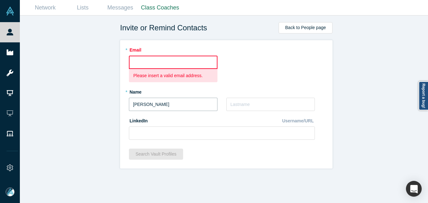
click at [136, 106] on input "[PERSON_NAME]" at bounding box center [173, 103] width 89 height 13
drag, startPoint x: 141, startPoint y: 103, endPoint x: 178, endPoint y: 105, distance: 37.0
click at [178, 105] on input "[PERSON_NAME]" at bounding box center [173, 103] width 89 height 13
type input "[PERSON_NAME]"
click at [262, 100] on input "text" at bounding box center [270, 103] width 89 height 13
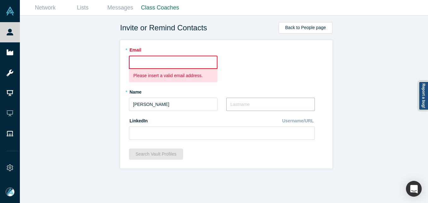
paste input "[PERSON_NAME]"
click at [229, 104] on input "[PERSON_NAME]" at bounding box center [270, 103] width 89 height 13
drag, startPoint x: 267, startPoint y: 105, endPoint x: 214, endPoint y: 106, distance: 53.0
click at [215, 106] on div "* Name [PERSON_NAME] * Last Name [PERSON_NAME]" at bounding box center [222, 100] width 186 height 29
type input "[PERSON_NAME]"
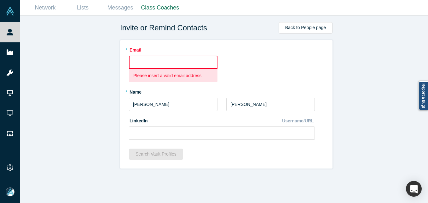
click at [149, 62] on input "text" at bounding box center [173, 62] width 89 height 13
paste input "[EMAIL_ADDRESS][DOMAIN_NAME]"
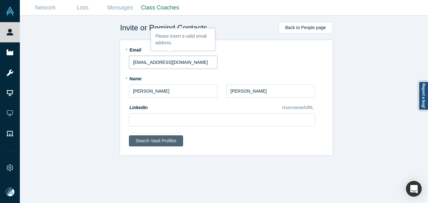
type input "[EMAIL_ADDRESS][DOMAIN_NAME]"
click at [160, 143] on button "Search Vault Profiles" at bounding box center [156, 140] width 54 height 11
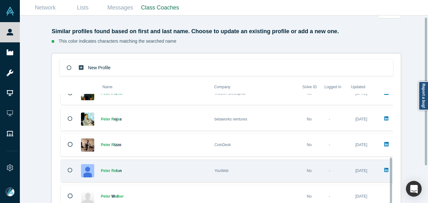
scroll to position [49, 0]
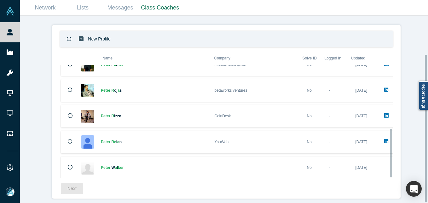
click at [91, 35] on p "New Profile" at bounding box center [99, 39] width 23 height 22
drag, startPoint x: 61, startPoint y: 187, endPoint x: 66, endPoint y: 190, distance: 5.8
click at [62, 187] on button "Next" at bounding box center [72, 188] width 22 height 11
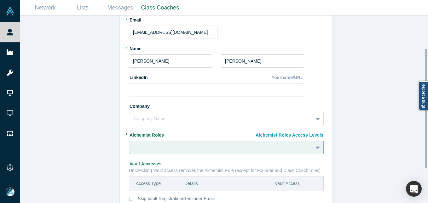
click at [164, 146] on div at bounding box center [226, 146] width 195 height 13
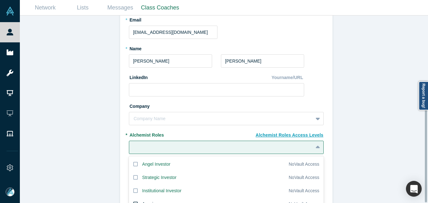
scroll to position [106, 0]
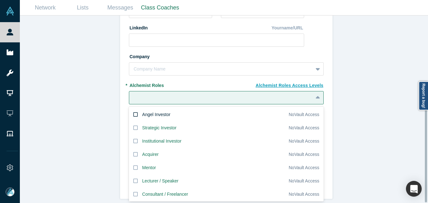
click at [148, 113] on div "Angel Investor" at bounding box center [156, 114] width 28 height 7
click at [0, 0] on input "Angel Investor" at bounding box center [0, 0] width 0 height 0
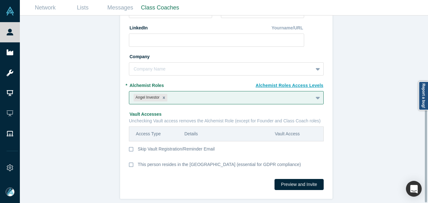
click at [88, 113] on div "Invite or Remind Contacts Back New Profile: [PERSON_NAME] * Email [EMAIL_ADDRES…" at bounding box center [226, 111] width 413 height 192
click at [307, 180] on button "Preview and Invite" at bounding box center [299, 184] width 49 height 11
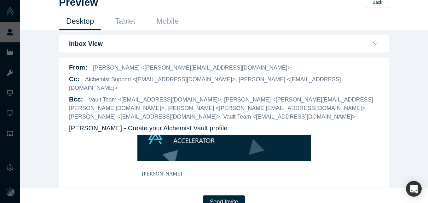
scroll to position [15, 0]
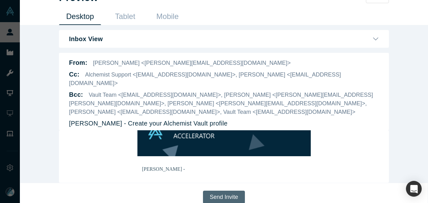
drag, startPoint x: 228, startPoint y: 188, endPoint x: 225, endPoint y: 191, distance: 4.5
click at [227, 190] on button "Send Invite" at bounding box center [224, 196] width 42 height 13
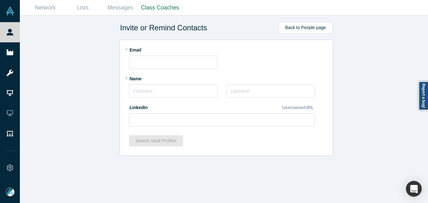
scroll to position [0, 0]
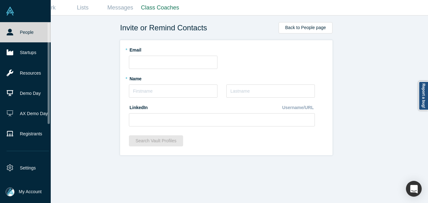
drag, startPoint x: 15, startPoint y: 35, endPoint x: 44, endPoint y: 3, distance: 43.4
click at [15, 35] on link "People" at bounding box center [28, 32] width 56 height 20
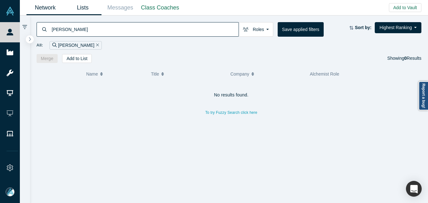
click at [85, 12] on link "Lists" at bounding box center [83, 7] width 38 height 15
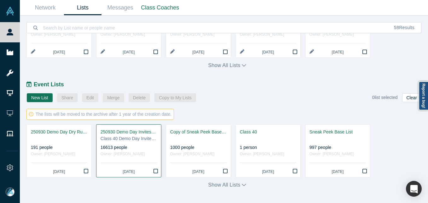
scroll to position [304, 0]
click at [126, 127] on link "250930 Demo Day Invites_Base List Class 40 Demo Day Invitees List 16613 people …" at bounding box center [129, 150] width 65 height 52
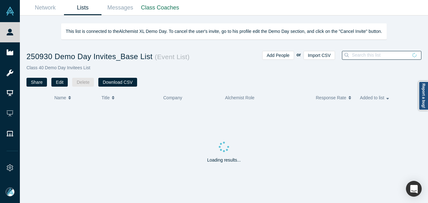
click at [387, 54] on input at bounding box center [379, 55] width 57 height 8
paste input "[EMAIL_ADDRESS][DOMAIN_NAME]"
click at [389, 54] on input "[EMAIL_ADDRESS][DOMAIN_NAME]" at bounding box center [386, 55] width 70 height 8
type input "[EMAIL_ADDRESS][DOMAIN_NAME]"
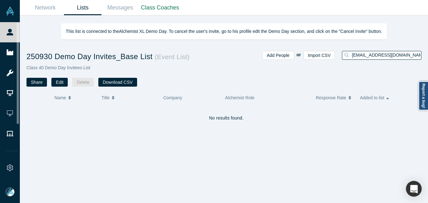
click at [386, 54] on input "[EMAIL_ADDRESS][DOMAIN_NAME]" at bounding box center [386, 55] width 70 height 8
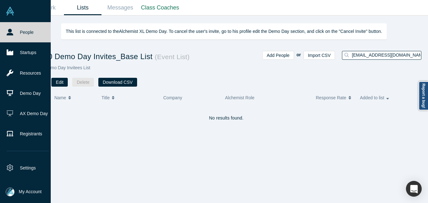
click at [14, 35] on link "People" at bounding box center [28, 32] width 56 height 20
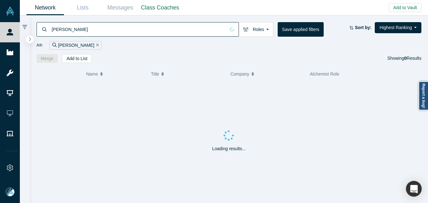
click at [105, 31] on input "[PERSON_NAME]" at bounding box center [138, 29] width 174 height 15
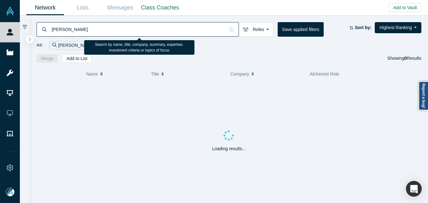
click at [105, 31] on input "[PERSON_NAME]" at bounding box center [138, 29] width 174 height 15
click at [105, 31] on input "[PERSON_NAME]" at bounding box center [145, 29] width 188 height 15
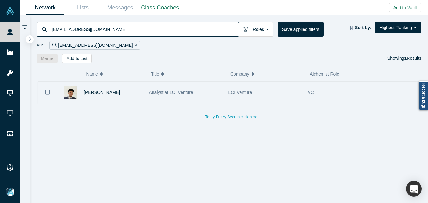
type input "[EMAIL_ADDRESS][DOMAIN_NAME]"
click at [51, 92] on button "Bookmark" at bounding box center [48, 92] width 20 height 22
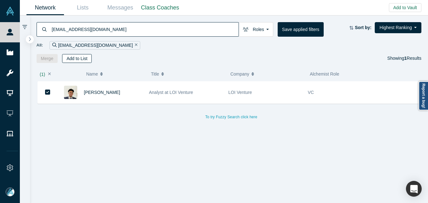
click at [75, 60] on button "Add to List" at bounding box center [77, 58] width 30 height 9
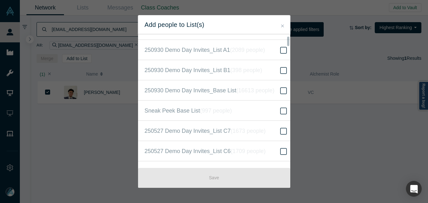
scroll to position [221, 0]
click at [280, 91] on icon at bounding box center [283, 90] width 7 height 8
click at [0, 0] on input "250930 Demo Day Invites_Base List ( 16613 people )" at bounding box center [0, 0] width 0 height 0
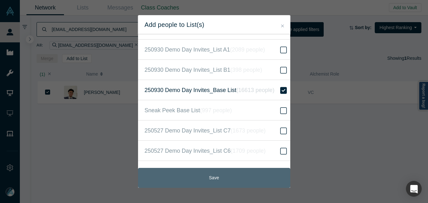
click at [212, 177] on button "Save" at bounding box center [214, 177] width 152 height 20
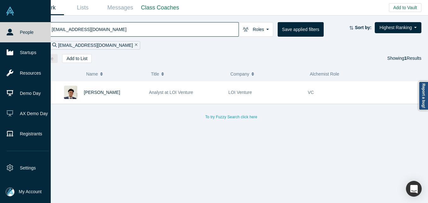
drag, startPoint x: 22, startPoint y: 28, endPoint x: 33, endPoint y: 0, distance: 29.5
click at [22, 28] on link "People" at bounding box center [28, 32] width 56 height 20
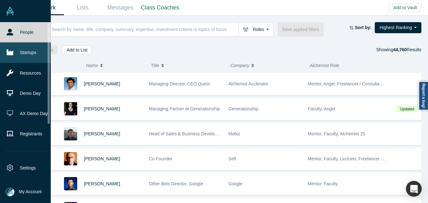
drag, startPoint x: 11, startPoint y: 55, endPoint x: 33, endPoint y: 49, distance: 23.2
click at [11, 55] on icon at bounding box center [10, 53] width 7 height 6
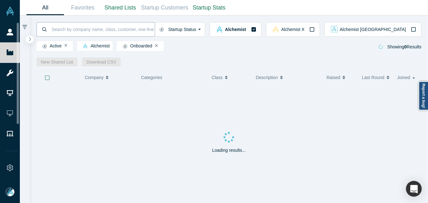
click at [94, 31] on input at bounding box center [103, 29] width 104 height 15
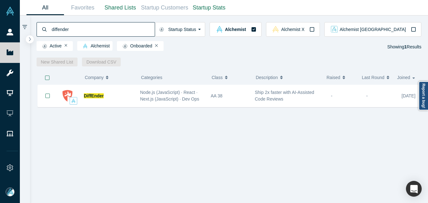
type input "diffender"
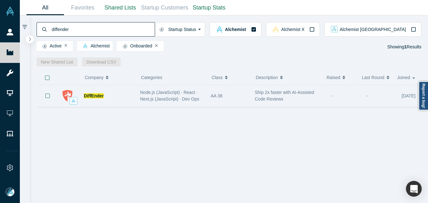
click at [126, 95] on div "DiffEnder" at bounding box center [109, 96] width 50 height 22
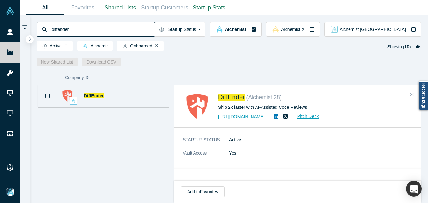
click at [94, 95] on span "DiffEnder" at bounding box center [94, 95] width 20 height 5
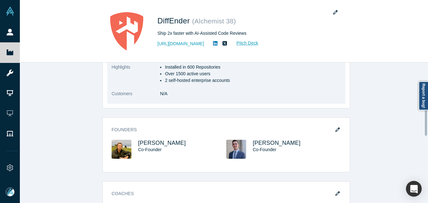
scroll to position [252, 0]
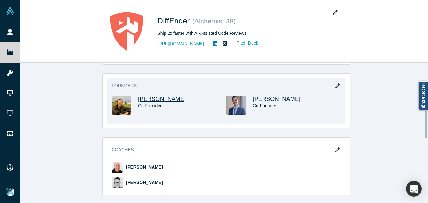
click at [156, 96] on span "[PERSON_NAME]" at bounding box center [162, 99] width 48 height 6
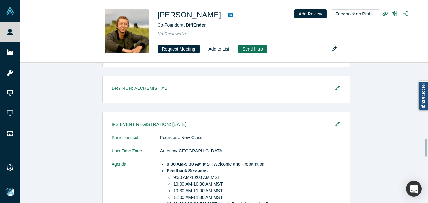
scroll to position [601, 0]
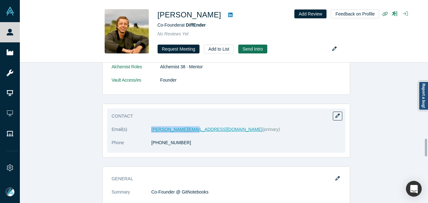
click at [188, 126] on dl "Email(s) [PERSON_NAME][EMAIL_ADDRESS][DOMAIN_NAME] (primary) Phone [PHONE_NUMBE…" at bounding box center [227, 139] width 230 height 26
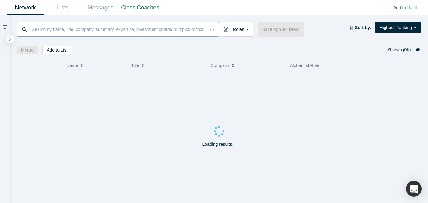
click at [63, 24] on input at bounding box center [118, 29] width 174 height 15
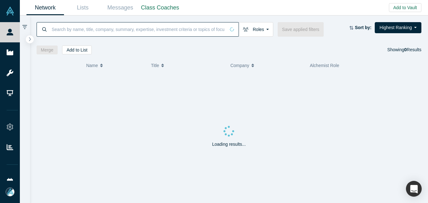
paste input "[PERSON_NAME]"
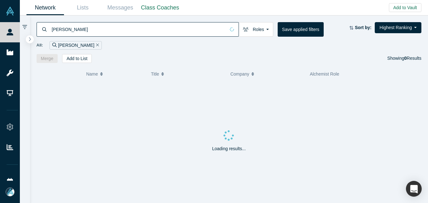
click at [57, 27] on input "[PERSON_NAME]" at bounding box center [138, 29] width 174 height 15
type input "[PERSON_NAME]"
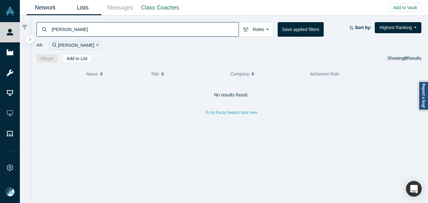
click at [78, 9] on link "Lists" at bounding box center [83, 7] width 38 height 15
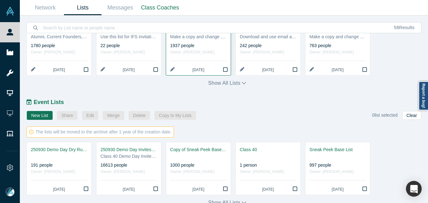
scroll to position [304, 0]
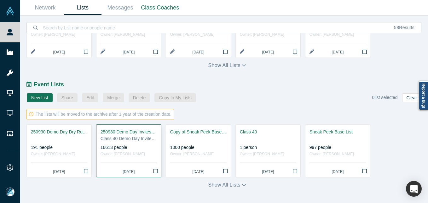
click at [138, 130] on div "250930 Demo Day Invites_Base List" at bounding box center [129, 131] width 56 height 7
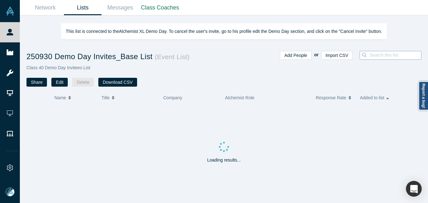
click at [377, 55] on input at bounding box center [397, 55] width 56 height 8
paste input "[PERSON_NAME]"
click at [358, 54] on input "[PERSON_NAME]" at bounding box center [379, 55] width 57 height 8
click at [390, 57] on input "[PERSON_NAME]" at bounding box center [379, 55] width 57 height 8
type input "[PERSON_NAME]"
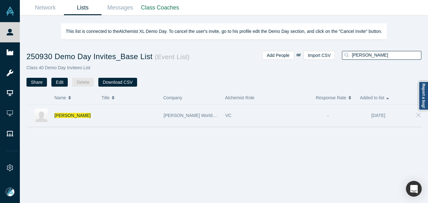
click at [102, 119] on div at bounding box center [130, 115] width 62 height 22
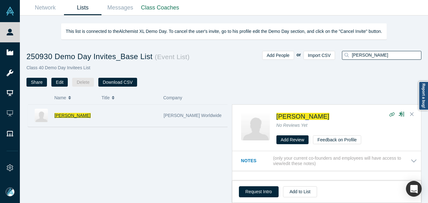
click at [65, 114] on span "Claire Capeci" at bounding box center [73, 115] width 36 height 5
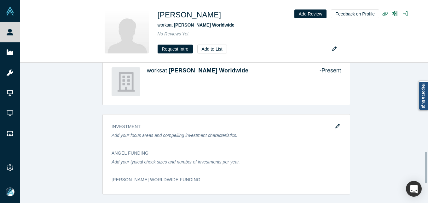
scroll to position [484, 0]
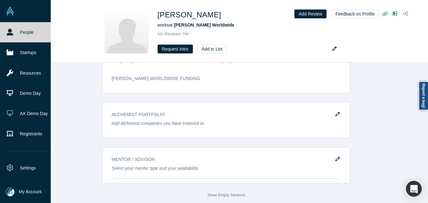
drag, startPoint x: 14, startPoint y: 34, endPoint x: 41, endPoint y: 3, distance: 40.9
click at [15, 33] on link "People" at bounding box center [28, 32] width 56 height 20
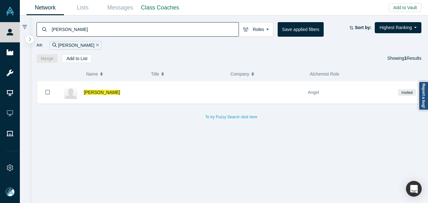
click at [115, 35] on input "[PERSON_NAME]" at bounding box center [145, 29] width 188 height 15
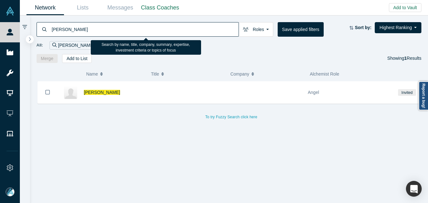
click at [115, 35] on input "[PERSON_NAME]" at bounding box center [145, 29] width 188 height 15
paste input "Zac Stern"
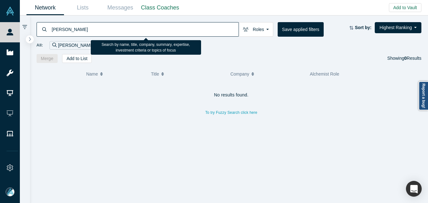
click at [57, 28] on input "Zac Stern" at bounding box center [145, 29] width 188 height 15
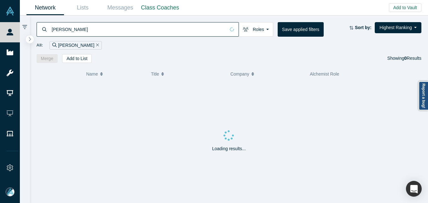
drag, startPoint x: 74, startPoint y: 30, endPoint x: 86, endPoint y: 38, distance: 14.3
click at [75, 30] on input "Zac Stern" at bounding box center [138, 29] width 174 height 15
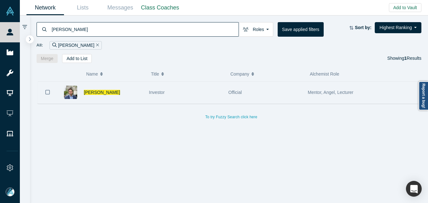
type input "Zac Stern"
click at [112, 90] on div "Zac Stern" at bounding box center [113, 92] width 59 height 22
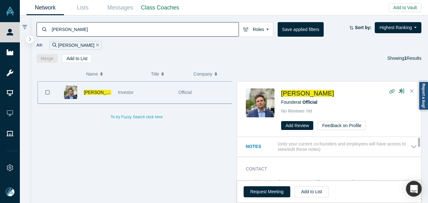
scroll to position [32, 0]
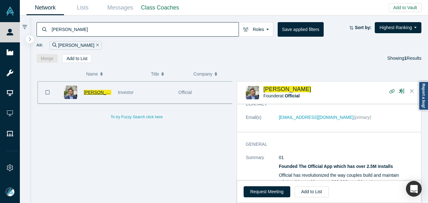
click at [91, 90] on span "Zac Stern" at bounding box center [102, 92] width 36 height 5
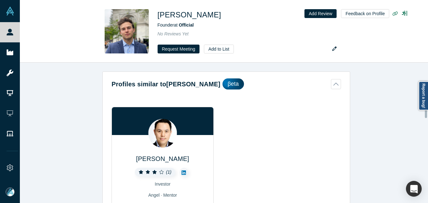
scroll to position [402, 0]
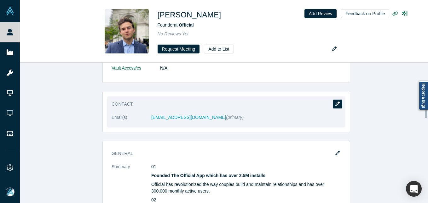
click at [333, 106] on button "button" at bounding box center [337, 103] width 9 height 9
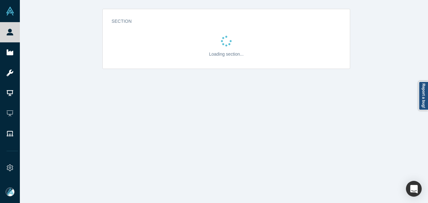
scroll to position [0, 0]
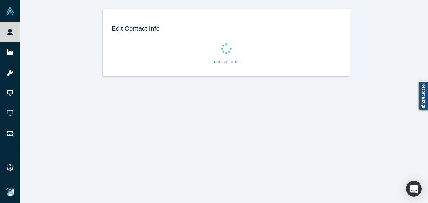
select select "US"
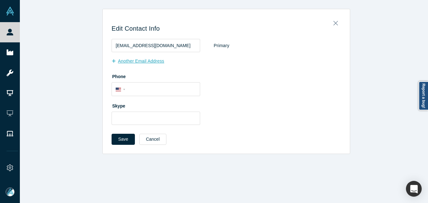
click at [134, 60] on button "Another Email Address" at bounding box center [141, 61] width 59 height 11
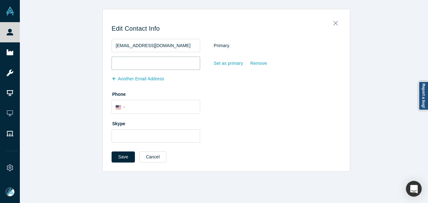
click at [137, 63] on input "email" at bounding box center [156, 62] width 89 height 13
paste input "zac@zacstern.co"
click at [113, 62] on input "zac@zacstern.co" at bounding box center [156, 62] width 89 height 13
type input "zac@zacstern.co"
click at [119, 157] on button "Save" at bounding box center [123, 156] width 23 height 11
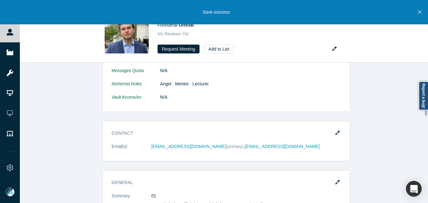
scroll to position [379, 0]
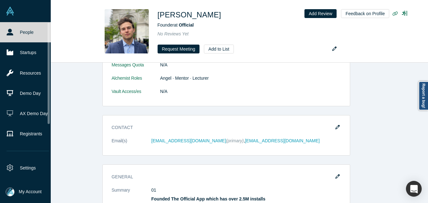
drag, startPoint x: 7, startPoint y: 35, endPoint x: 20, endPoint y: 3, distance: 34.9
click at [7, 35] on link "People" at bounding box center [28, 32] width 56 height 20
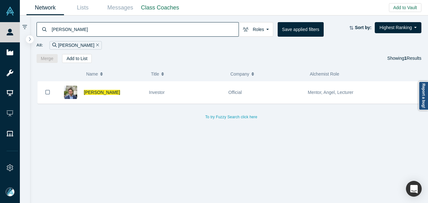
click at [109, 32] on input "Zac Stern" at bounding box center [145, 29] width 188 height 15
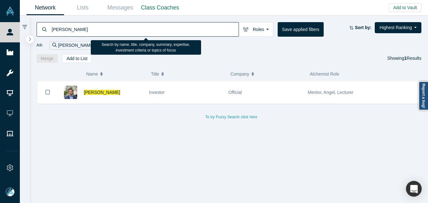
click at [109, 32] on input "Zac Stern" at bounding box center [145, 29] width 188 height 15
paste input "Kal Ami"
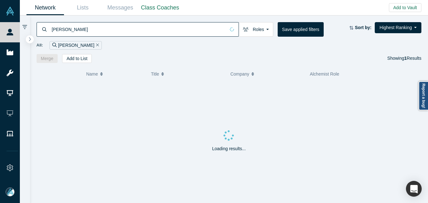
click at [59, 26] on input "[PERSON_NAME]" at bounding box center [138, 29] width 174 height 15
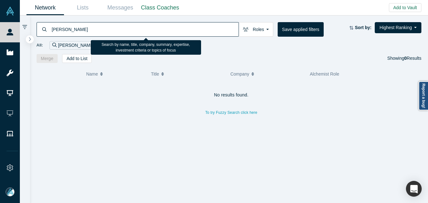
click at [109, 24] on input "[PERSON_NAME]" at bounding box center [145, 29] width 188 height 15
paste input "[PERSON_NAME]"
click at [109, 24] on input "Kal Julian Zilberbrand" at bounding box center [145, 29] width 188 height 15
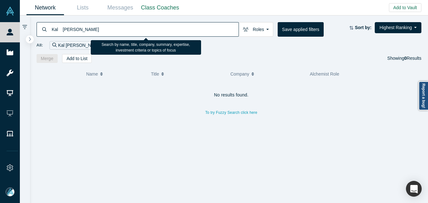
click at [109, 24] on input "Kal Julian Zilberbrand" at bounding box center [145, 29] width 188 height 15
paste input
click at [56, 27] on input "[PERSON_NAME]" at bounding box center [145, 29] width 188 height 15
click at [89, 32] on input "[PERSON_NAME]" at bounding box center [145, 29] width 188 height 15
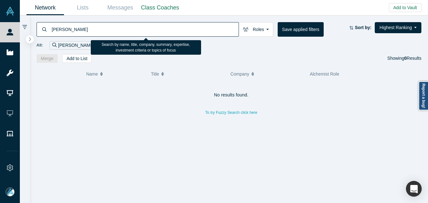
click at [89, 32] on input "[PERSON_NAME]" at bounding box center [145, 29] width 188 height 15
paste input "Lexi Viripaeff"
click at [56, 29] on input "Lexi Viripaeff" at bounding box center [145, 29] width 188 height 15
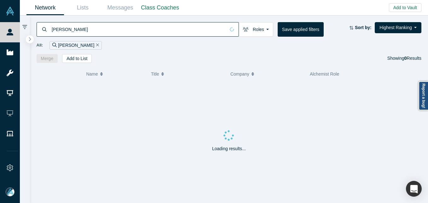
click at [85, 29] on input "Lexi Viripaeff" at bounding box center [138, 29] width 174 height 15
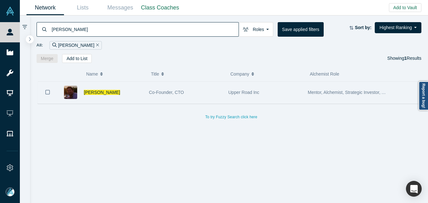
type input "Lexi Viripaeff"
click at [117, 92] on div "Lexi Viripaeff" at bounding box center [113, 92] width 59 height 22
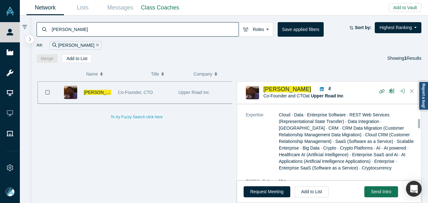
scroll to position [315, 0]
click at [79, 14] on link "Lists" at bounding box center [83, 7] width 38 height 15
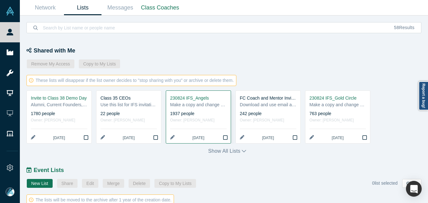
scroll to position [259, 0]
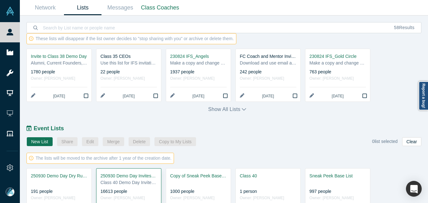
click at [119, 172] on div "250930 Demo Day Invites_Base List" at bounding box center [129, 175] width 56 height 7
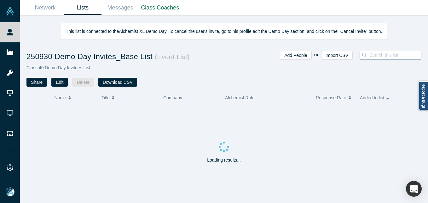
click at [378, 55] on input at bounding box center [397, 55] width 56 height 8
paste input "Nick Pahade"
click at [355, 55] on input "Nick Pahade" at bounding box center [379, 55] width 57 height 8
type input "Nick Pahade"
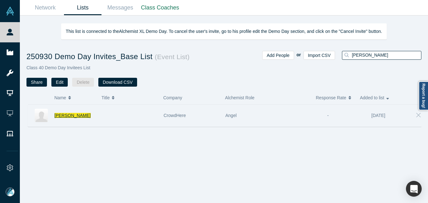
click at [71, 114] on span "Nick Pahade" at bounding box center [73, 115] width 36 height 5
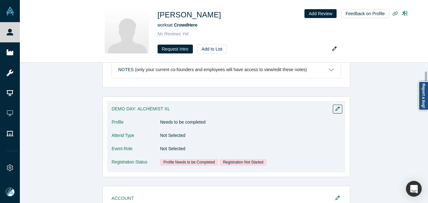
scroll to position [63, 0]
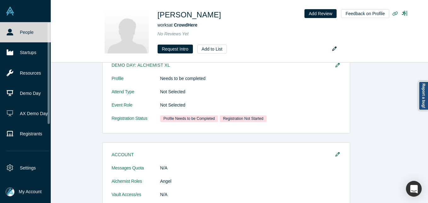
drag, startPoint x: 14, startPoint y: 32, endPoint x: 31, endPoint y: 1, distance: 35.4
click at [14, 32] on link "People" at bounding box center [28, 32] width 56 height 20
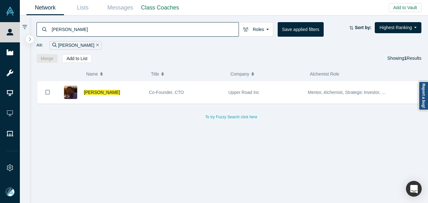
click at [81, 35] on input "Lexi Viripaeff" at bounding box center [145, 29] width 188 height 15
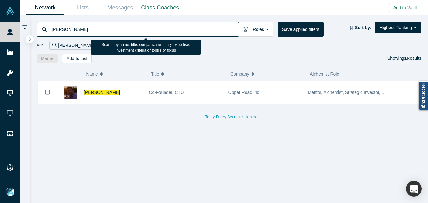
click at [81, 35] on input "Lexi Viripaeff" at bounding box center [145, 29] width 188 height 15
paste input "[PERSON_NAME]"
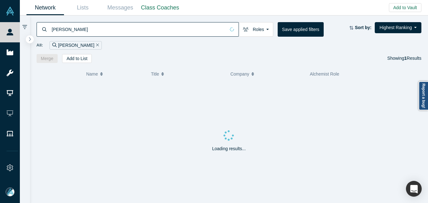
click at [55, 30] on input "[PERSON_NAME]" at bounding box center [138, 29] width 174 height 15
click at [97, 29] on input "[PERSON_NAME]" at bounding box center [145, 29] width 188 height 15
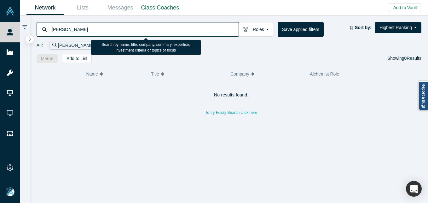
click at [97, 29] on input "[PERSON_NAME]" at bounding box center [145, 29] width 188 height 15
paste input "[PERSON_NAME]"
click at [54, 29] on input "[PERSON_NAME]" at bounding box center [145, 29] width 188 height 15
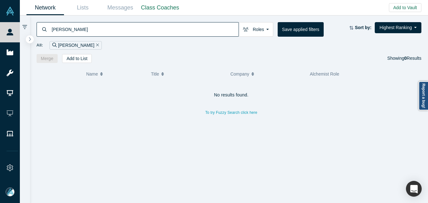
click at [51, 28] on input "Jeromy Henr" at bounding box center [145, 29] width 188 height 15
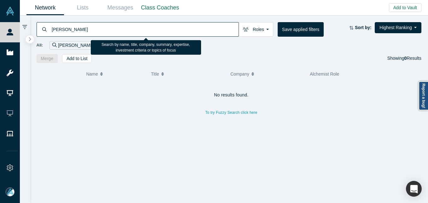
click at [88, 31] on input "Jeromy Henr" at bounding box center [145, 29] width 188 height 15
click at [64, 36] on input "[PERSON_NAME]" at bounding box center [145, 29] width 188 height 15
paste input "[PERSON_NAME]"
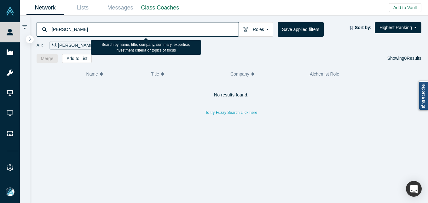
click at [57, 29] on input "[PERSON_NAME]" at bounding box center [145, 29] width 188 height 15
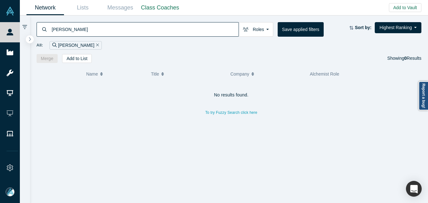
click at [97, 31] on input "[PERSON_NAME]" at bounding box center [145, 29] width 188 height 15
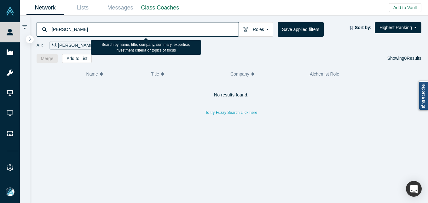
click at [97, 31] on input "[PERSON_NAME]" at bounding box center [145, 29] width 188 height 15
paste input "[PERSON_NAME]"
drag, startPoint x: 59, startPoint y: 30, endPoint x: 71, endPoint y: 23, distance: 13.3
click at [59, 30] on input "[PERSON_NAME]" at bounding box center [145, 29] width 188 height 15
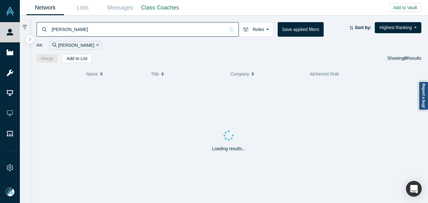
click at [104, 29] on input "[PERSON_NAME]" at bounding box center [138, 29] width 174 height 15
type input "[PERSON_NAME]"
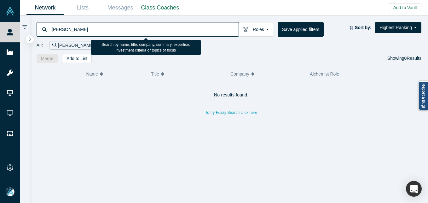
click at [92, 28] on input "[PERSON_NAME]" at bounding box center [145, 29] width 188 height 15
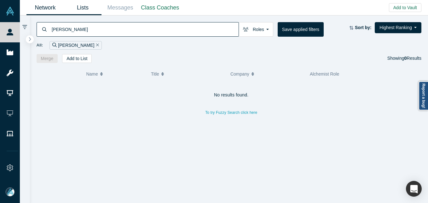
click at [76, 5] on link "Lists" at bounding box center [83, 7] width 38 height 15
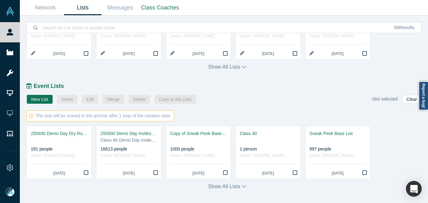
scroll to position [304, 0]
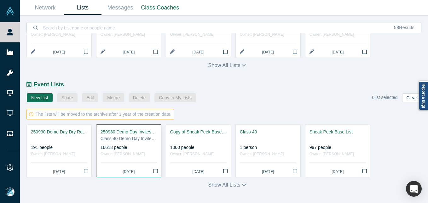
click at [134, 131] on div "250930 Demo Day Invites_Base List" at bounding box center [129, 131] width 56 height 7
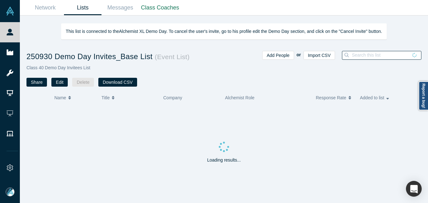
click at [390, 54] on input at bounding box center [379, 55] width 57 height 8
paste input "[PERSON_NAME]"
click at [357, 54] on input "[PERSON_NAME]" at bounding box center [379, 55] width 57 height 8
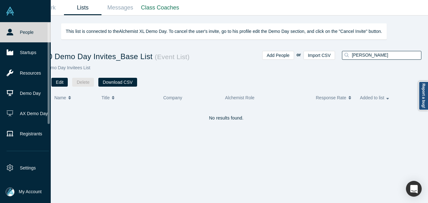
type input "[PERSON_NAME]"
click at [8, 29] on icon at bounding box center [10, 32] width 7 height 7
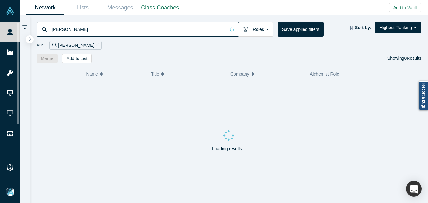
click at [90, 28] on input "[PERSON_NAME]" at bounding box center [138, 29] width 174 height 15
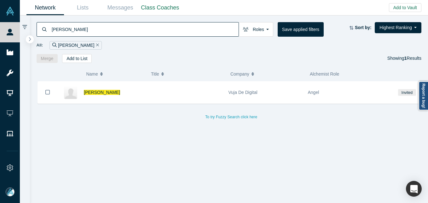
click at [90, 28] on input "[PERSON_NAME]" at bounding box center [145, 29] width 188 height 15
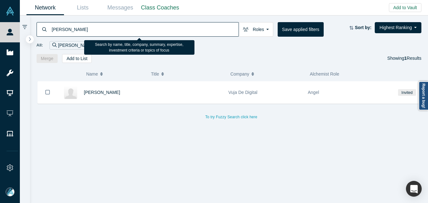
click at [57, 29] on input "[PERSON_NAME]" at bounding box center [145, 29] width 188 height 15
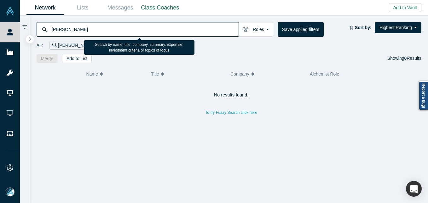
click at [127, 29] on input "[PERSON_NAME]" at bounding box center [145, 29] width 188 height 15
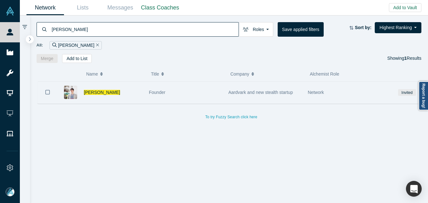
type input "[PERSON_NAME]"
click at [133, 91] on div "[PERSON_NAME]" at bounding box center [113, 92] width 59 height 22
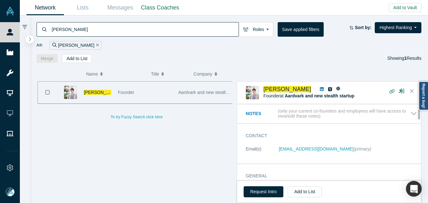
scroll to position [32, 0]
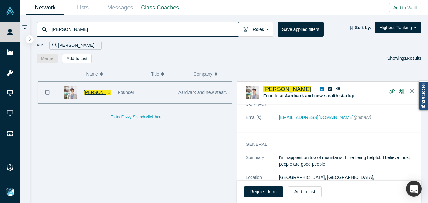
click at [100, 92] on span "[PERSON_NAME]" at bounding box center [102, 92] width 36 height 5
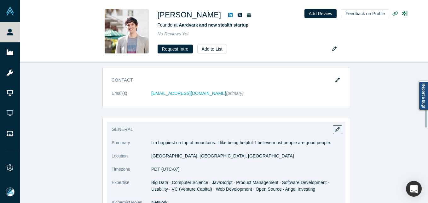
scroll to position [126, 0]
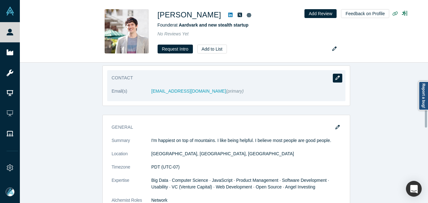
click at [339, 79] on button "button" at bounding box center [337, 77] width 9 height 9
select select "US"
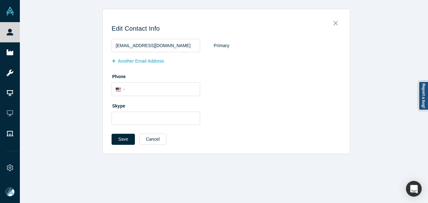
scroll to position [0, 0]
click at [148, 66] on button "Another Email Address" at bounding box center [141, 61] width 59 height 11
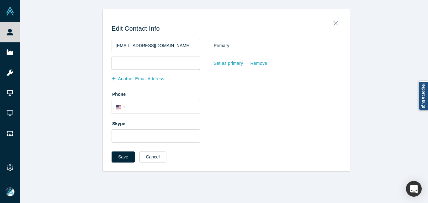
click at [151, 65] on input "email" at bounding box center [156, 62] width 89 height 13
paste input "[PERSON_NAME][EMAIL_ADDRESS][DOMAIN_NAME]"
type input "[PERSON_NAME][EMAIL_ADDRESS][DOMAIN_NAME]"
click at [217, 63] on div "Set as primary" at bounding box center [229, 63] width 30 height 11
click at [0, 0] on input "Set as primary" at bounding box center [0, 0] width 0 height 0
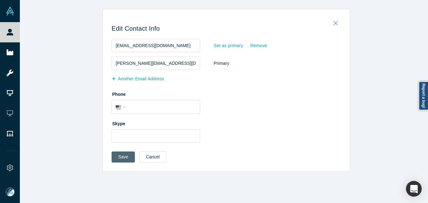
click at [120, 157] on button "Save" at bounding box center [123, 156] width 23 height 11
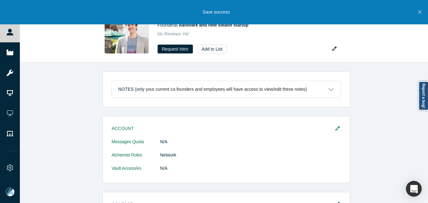
drag, startPoint x: 10, startPoint y: 32, endPoint x: 198, endPoint y: 0, distance: 190.4
click at [11, 32] on icon at bounding box center [10, 32] width 7 height 7
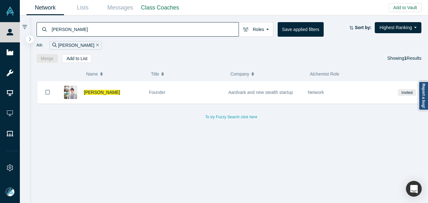
click at [103, 26] on input "[PERSON_NAME]" at bounding box center [145, 29] width 188 height 15
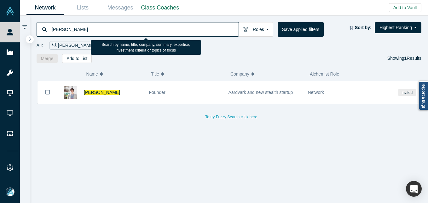
click at [102, 26] on input "[PERSON_NAME]" at bounding box center [145, 29] width 188 height 15
paste input "[PERSON_NAME]"
click at [56, 27] on input "[PERSON_NAME]" at bounding box center [145, 29] width 188 height 15
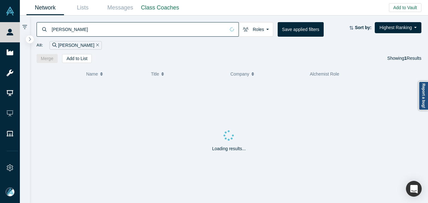
type input "[PERSON_NAME]"
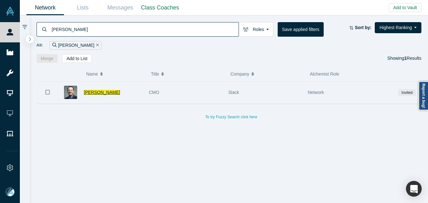
click at [95, 94] on span "[PERSON_NAME]" at bounding box center [102, 92] width 36 height 5
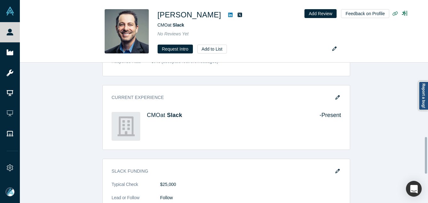
scroll to position [284, 0]
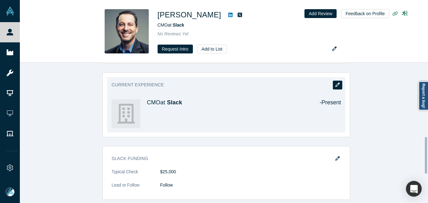
click at [333, 86] on button "button" at bounding box center [337, 84] width 9 height 9
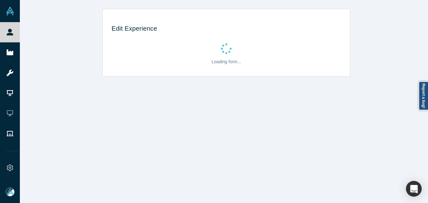
scroll to position [0, 0]
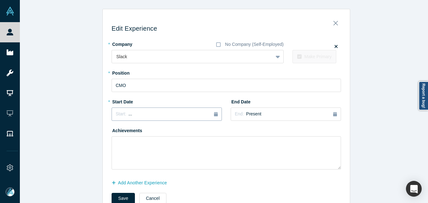
click at [137, 114] on div "Start: ..." at bounding box center [167, 113] width 102 height 7
click at [111, 131] on button "Previous Year" at bounding box center [114, 131] width 6 height 6
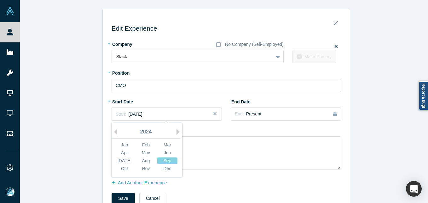
click at [115, 131] on div "2024" at bounding box center [146, 131] width 69 height 13
drag, startPoint x: 115, startPoint y: 131, endPoint x: 111, endPoint y: 132, distance: 4.8
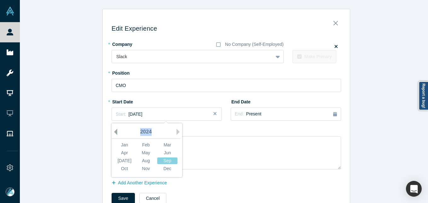
click at [111, 132] on button "Previous Year" at bounding box center [114, 131] width 6 height 6
click at [112, 133] on button "Previous Year" at bounding box center [114, 131] width 6 height 6
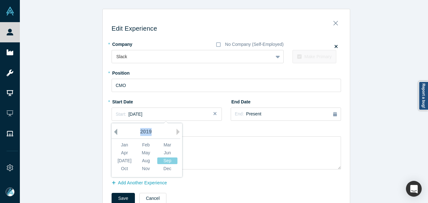
click at [112, 133] on button "Previous Year" at bounding box center [114, 131] width 6 height 6
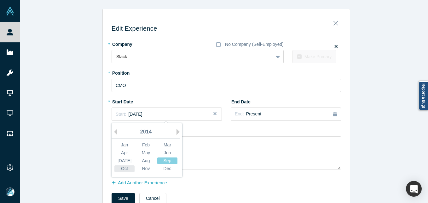
click at [121, 170] on div "Oct" at bounding box center [124, 168] width 20 height 7
click at [171, 110] on button "Start: September 2014" at bounding box center [167, 113] width 110 height 13
click at [119, 168] on div "Oct" at bounding box center [124, 168] width 20 height 7
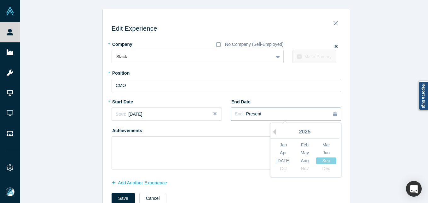
click at [262, 116] on div "End: Present" at bounding box center [286, 113] width 102 height 7
click at [273, 131] on button "Previous Year" at bounding box center [273, 131] width 6 height 6
click at [273, 132] on button "Previous Year" at bounding box center [273, 131] width 6 height 6
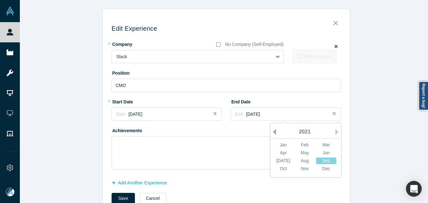
click at [273, 132] on button "Previous Year" at bounding box center [273, 131] width 6 height 6
click at [322, 161] on div "Sep" at bounding box center [326, 160] width 20 height 7
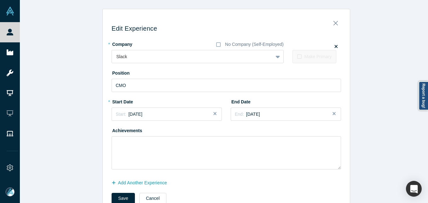
scroll to position [19, 0]
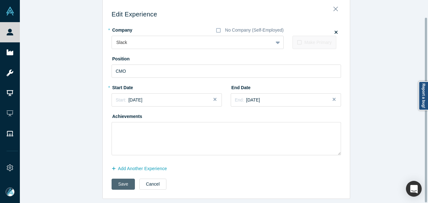
click at [122, 178] on button "Save" at bounding box center [123, 183] width 23 height 11
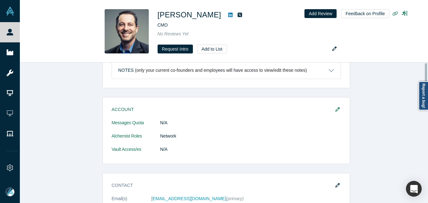
scroll to position [0, 0]
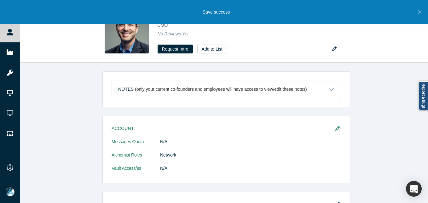
click at [423, 11] on button "Close" at bounding box center [420, 12] width 8 height 24
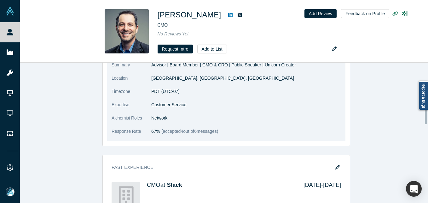
scroll to position [221, 0]
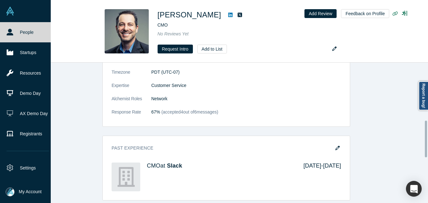
click at [26, 30] on link "People" at bounding box center [28, 32] width 56 height 20
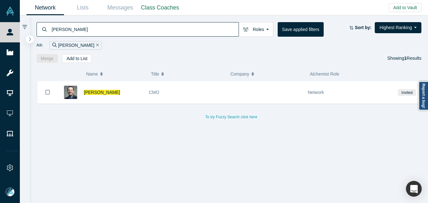
click at [90, 26] on input "[PERSON_NAME]" at bounding box center [145, 29] width 188 height 15
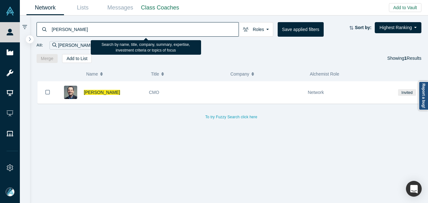
click at [90, 26] on input "[PERSON_NAME]" at bounding box center [145, 29] width 188 height 15
paste input "Wesley ter Haar"
click at [50, 26] on div "Wesley ter Haar" at bounding box center [138, 29] width 203 height 15
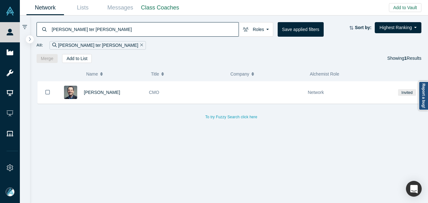
click at [55, 26] on input "Wesley ter Haar" at bounding box center [145, 29] width 188 height 15
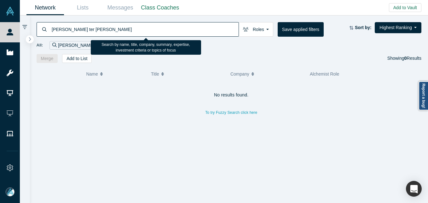
click at [104, 32] on input "Wesley ter Haar" at bounding box center [145, 29] width 188 height 15
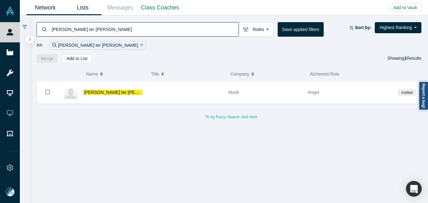
type input "Wesley ter Haar"
click at [84, 6] on link "Lists" at bounding box center [83, 7] width 38 height 15
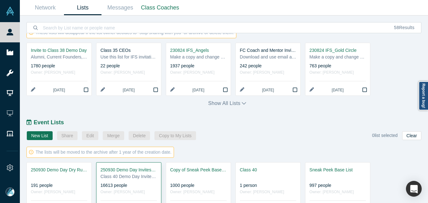
scroll to position [304, 0]
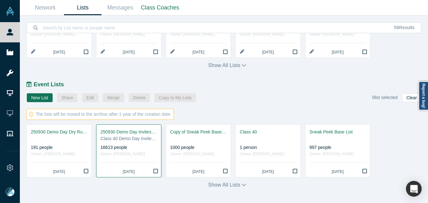
click at [124, 129] on div "250930 Demo Day Invites_Base List" at bounding box center [129, 131] width 56 height 7
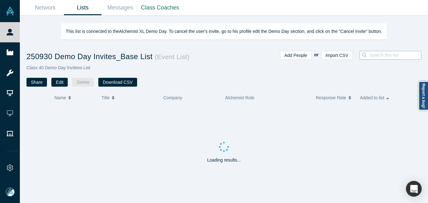
click at [380, 56] on input at bounding box center [397, 55] width 56 height 8
paste input "Wesley ter Haar"
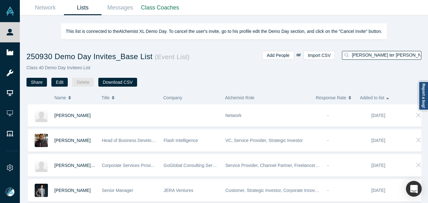
click at [361, 56] on input "Wesley ter Haar" at bounding box center [386, 55] width 70 height 8
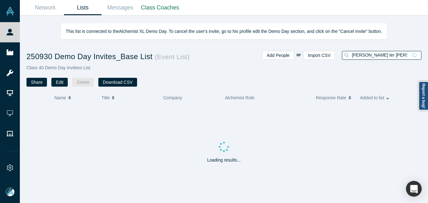
click at [397, 55] on input "Wesley ter Haar" at bounding box center [379, 55] width 57 height 8
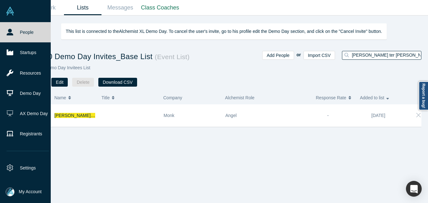
type input "Wesley ter Haar"
drag, startPoint x: 5, startPoint y: 27, endPoint x: 7, endPoint y: 37, distance: 9.6
click at [5, 27] on link "People" at bounding box center [28, 32] width 56 height 20
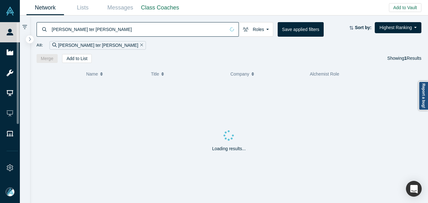
click at [137, 28] on input "Wesley ter Haar" at bounding box center [138, 29] width 174 height 15
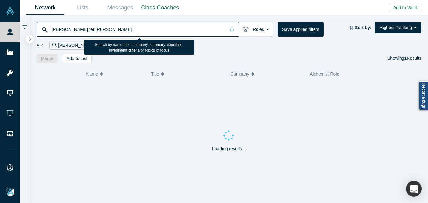
click at [137, 28] on input "Wesley ter Haar" at bounding box center [138, 29] width 174 height 15
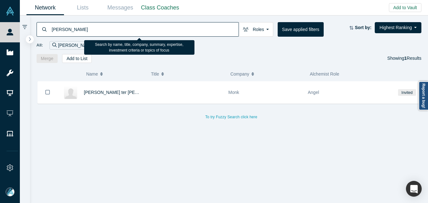
click at [54, 25] on input "[PERSON_NAME]" at bounding box center [145, 29] width 188 height 15
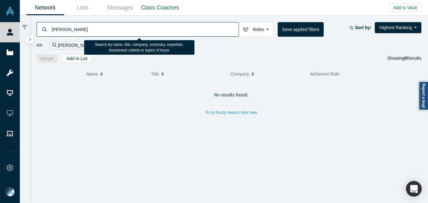
click at [101, 30] on input "[PERSON_NAME]" at bounding box center [145, 29] width 188 height 15
click at [108, 29] on input "[PERSON_NAME]" at bounding box center [145, 29] width 188 height 15
paste input "christophersennemartin@gmail.com"
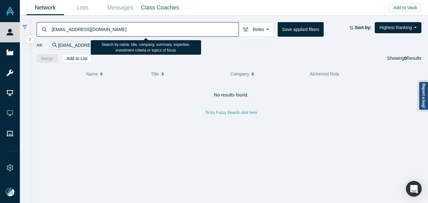
click at [54, 29] on input "christophersennemartin@gmail.com" at bounding box center [145, 29] width 188 height 15
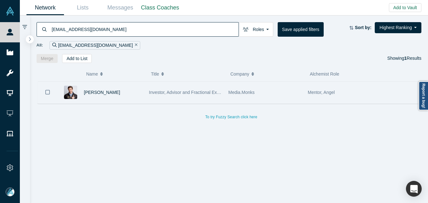
click at [142, 89] on div "Christopher Martin" at bounding box center [113, 92] width 59 height 22
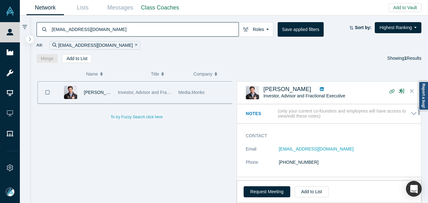
scroll to position [32, 0]
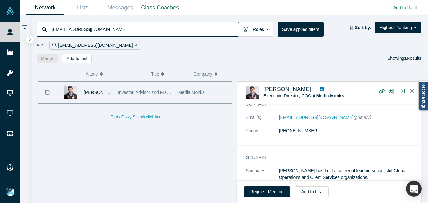
click at [79, 26] on input "christophersennemartin@gmail.com" at bounding box center [145, 29] width 188 height 15
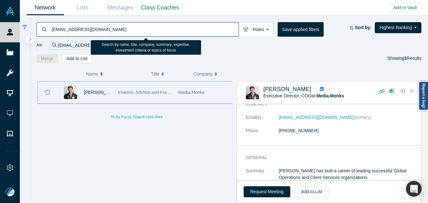
click at [79, 26] on input "christophersennemartin@gmail.com" at bounding box center [145, 29] width 188 height 15
paste input "[PERSON_NAME]"
click at [59, 29] on input "[PERSON_NAME]" at bounding box center [145, 29] width 188 height 15
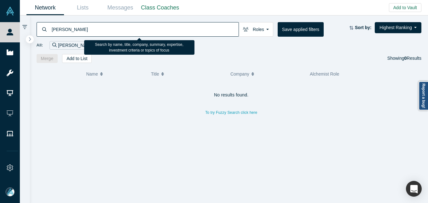
click at [103, 33] on input "[PERSON_NAME]" at bounding box center [145, 29] width 188 height 15
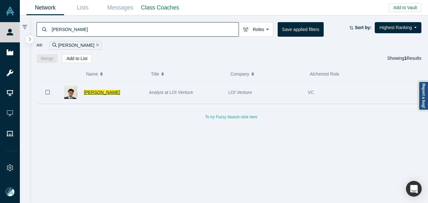
type input "[PERSON_NAME]"
click at [93, 91] on span "[PERSON_NAME]" at bounding box center [102, 92] width 36 height 5
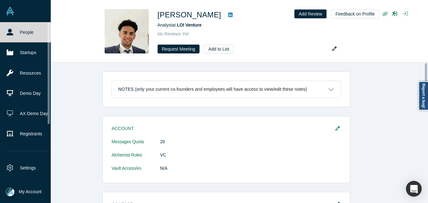
drag, startPoint x: 11, startPoint y: 36, endPoint x: 32, endPoint y: 17, distance: 28.6
click at [11, 36] on link "People" at bounding box center [28, 32] width 56 height 20
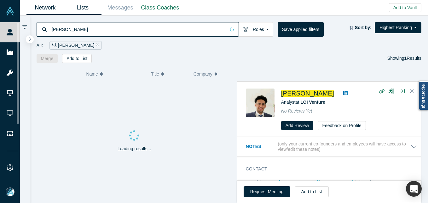
click at [85, 9] on link "Lists" at bounding box center [83, 7] width 38 height 15
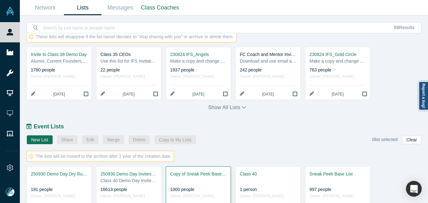
scroll to position [304, 0]
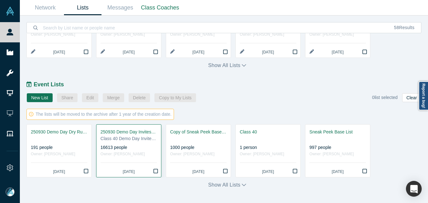
click at [134, 134] on div "250930 Demo Day Invites_Base List" at bounding box center [129, 131] width 56 height 7
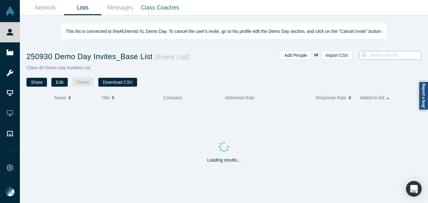
click at [376, 56] on input at bounding box center [397, 55] width 56 height 8
paste input "[PERSON_NAME]"
click at [360, 55] on input "[PERSON_NAME]" at bounding box center [379, 55] width 57 height 8
type input "[PERSON_NAME]"
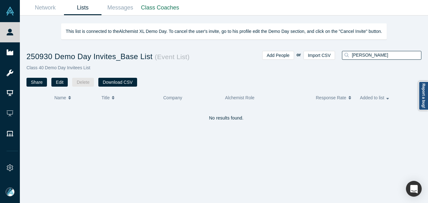
click at [382, 61] on div "[PERSON_NAME]" at bounding box center [380, 69] width 84 height 36
click at [383, 57] on input "[PERSON_NAME]" at bounding box center [386, 55] width 70 height 8
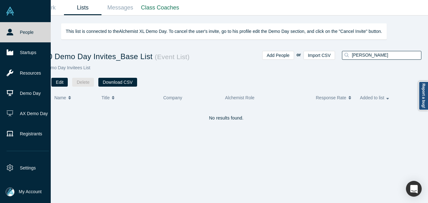
click at [9, 36] on link "People" at bounding box center [28, 32] width 56 height 20
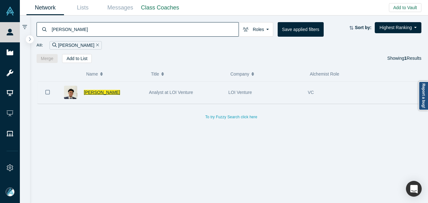
click at [99, 91] on span "[PERSON_NAME]" at bounding box center [102, 92] width 36 height 5
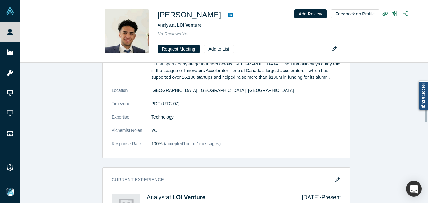
scroll to position [63, 0]
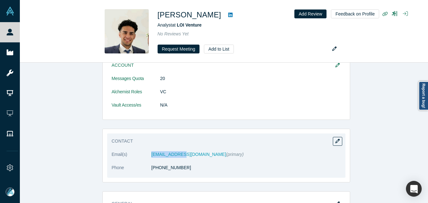
drag, startPoint x: 140, startPoint y: 157, endPoint x: 176, endPoint y: 155, distance: 35.4
click at [176, 155] on dl "Email(s) arjunp@loi.vc (primary) Phone +1 604 376 7840" at bounding box center [227, 164] width 230 height 26
copy dl "[EMAIL_ADDRESS][DOMAIN_NAME]"
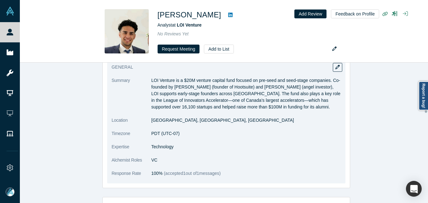
scroll to position [189, 0]
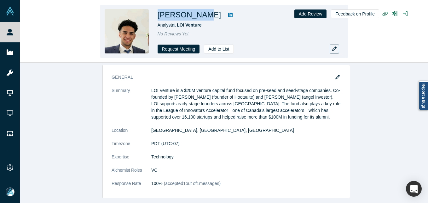
drag, startPoint x: 156, startPoint y: 15, endPoint x: 195, endPoint y: 19, distance: 39.9
click at [195, 19] on div "Arjun Panju Analyst at LOI Venture No Reviews Yet Request Meeting Add to List" at bounding box center [224, 31] width 248 height 53
copy h1 "[PERSON_NAME]"
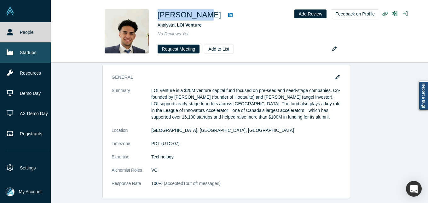
click at [14, 53] on link "Startups" at bounding box center [28, 52] width 56 height 20
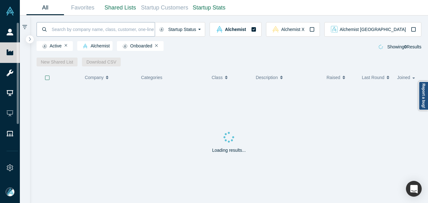
click at [116, 26] on input at bounding box center [103, 29] width 104 height 15
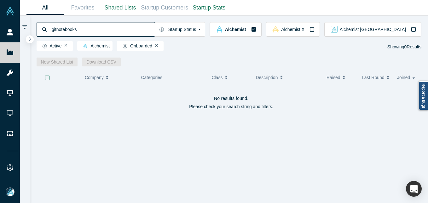
click at [78, 25] on input "gitnotebooks" at bounding box center [103, 29] width 104 height 15
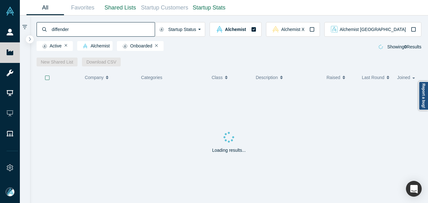
type input "diffender"
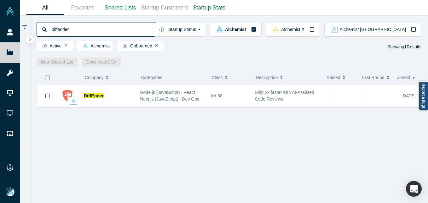
click at [92, 95] on span "DiffEnder" at bounding box center [94, 95] width 20 height 5
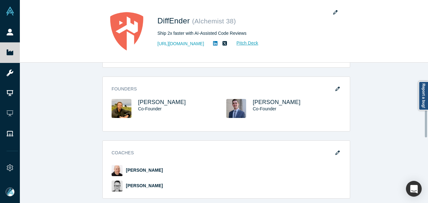
scroll to position [221, 0]
